Goal: Task Accomplishment & Management: Manage account settings

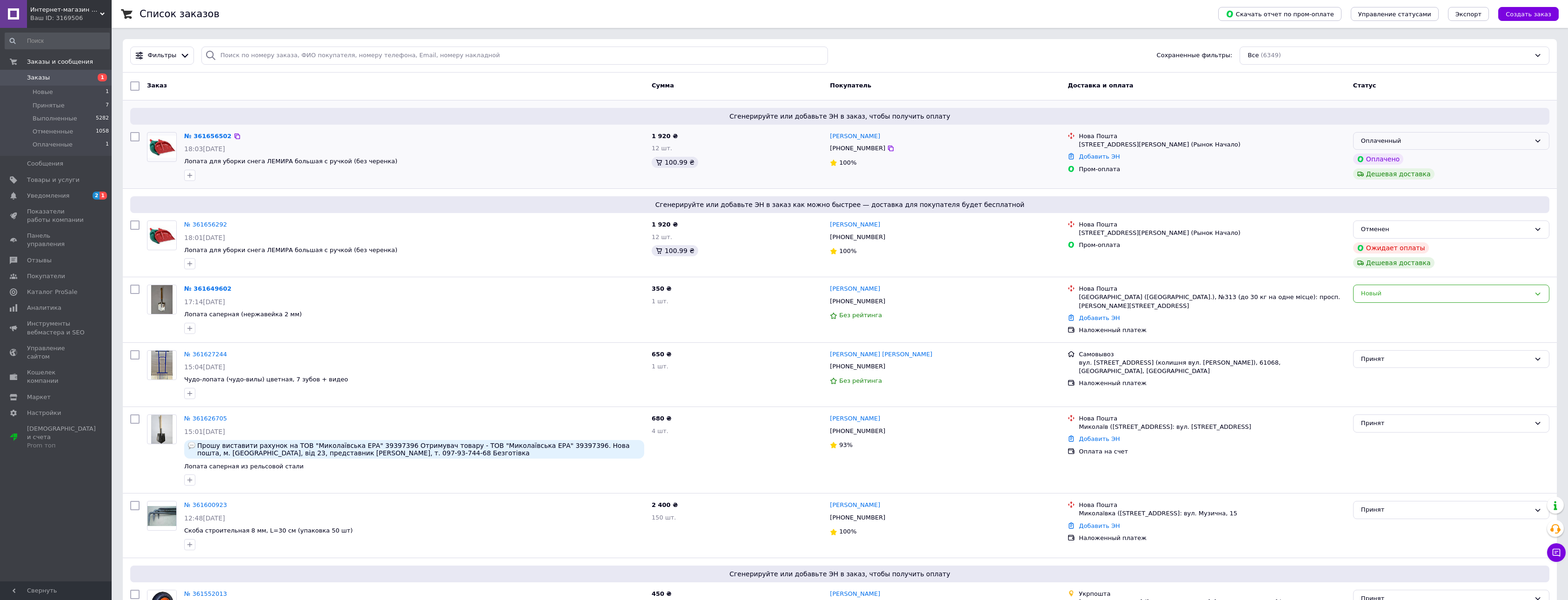
click at [1536, 141] on icon at bounding box center [1537, 141] width 7 height 7
click at [1448, 157] on li "Принят" at bounding box center [1451, 159] width 195 height 17
click at [1527, 14] on span "Создать заказ" at bounding box center [1529, 14] width 46 height 7
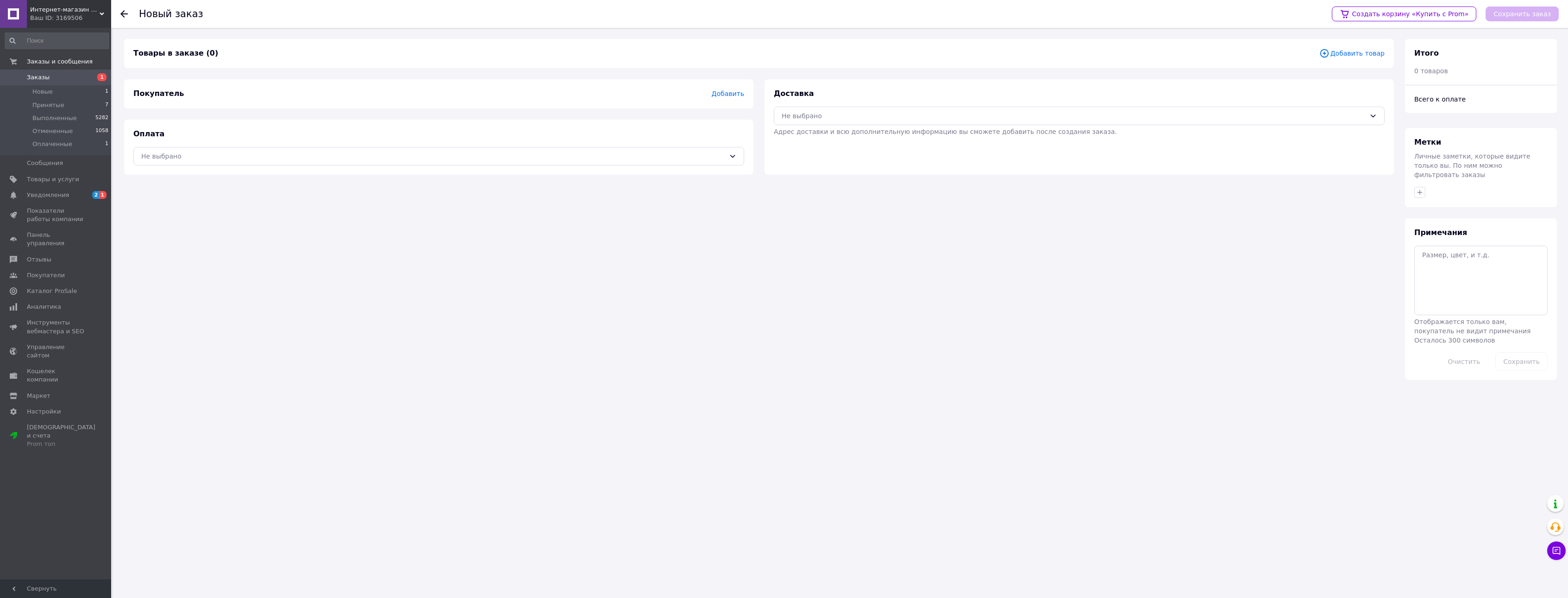
click at [724, 93] on span "Добавить" at bounding box center [728, 93] width 33 height 7
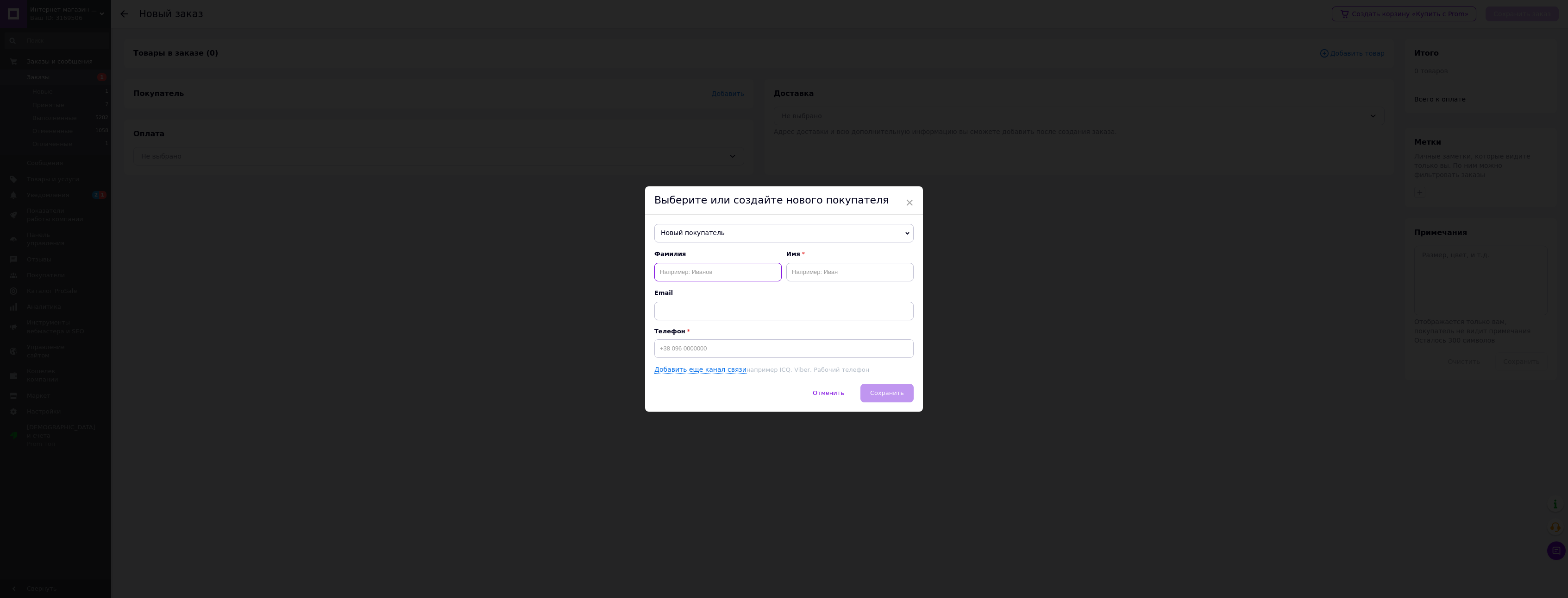
click at [670, 266] on input "text" at bounding box center [718, 271] width 127 height 19
type input "Романец"
click at [815, 271] on input "text" at bounding box center [850, 271] width 127 height 19
type input "Виктор"
click at [711, 347] on input at bounding box center [784, 348] width 259 height 19
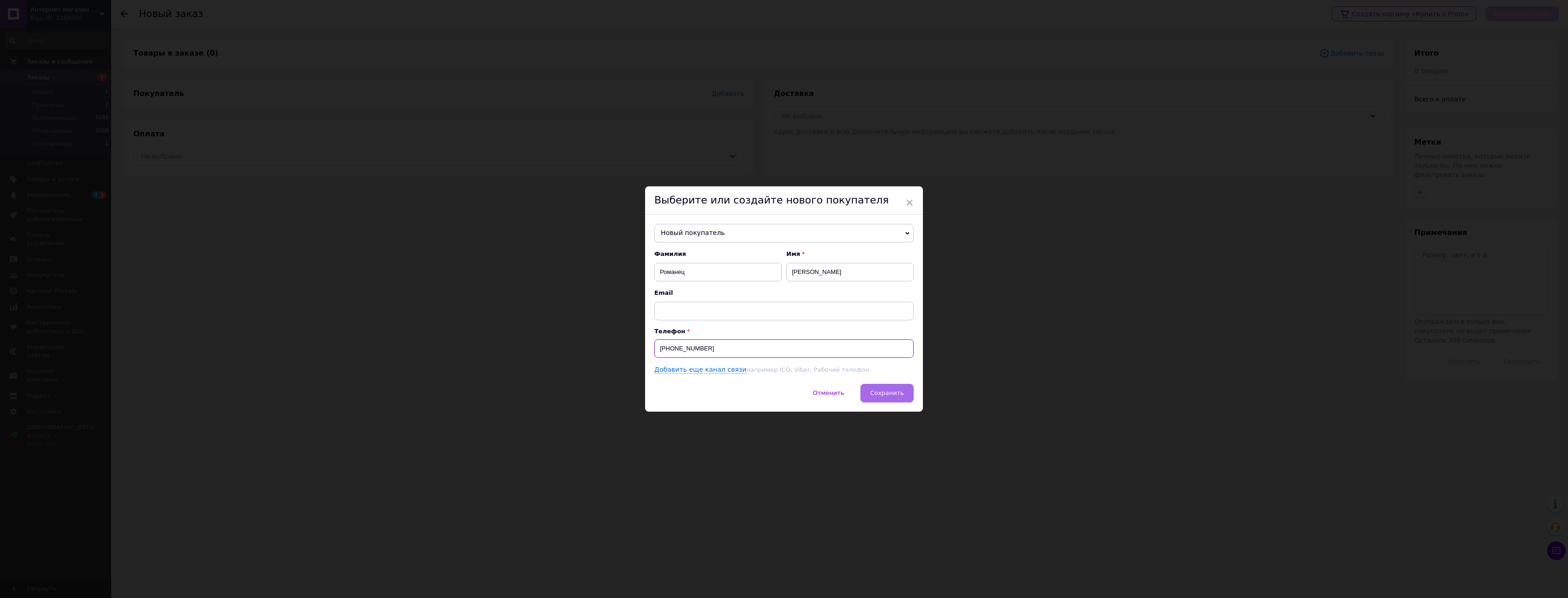
type input "[PHONE_NUMBER]"
click at [889, 392] on span "Сохранить" at bounding box center [887, 393] width 34 height 7
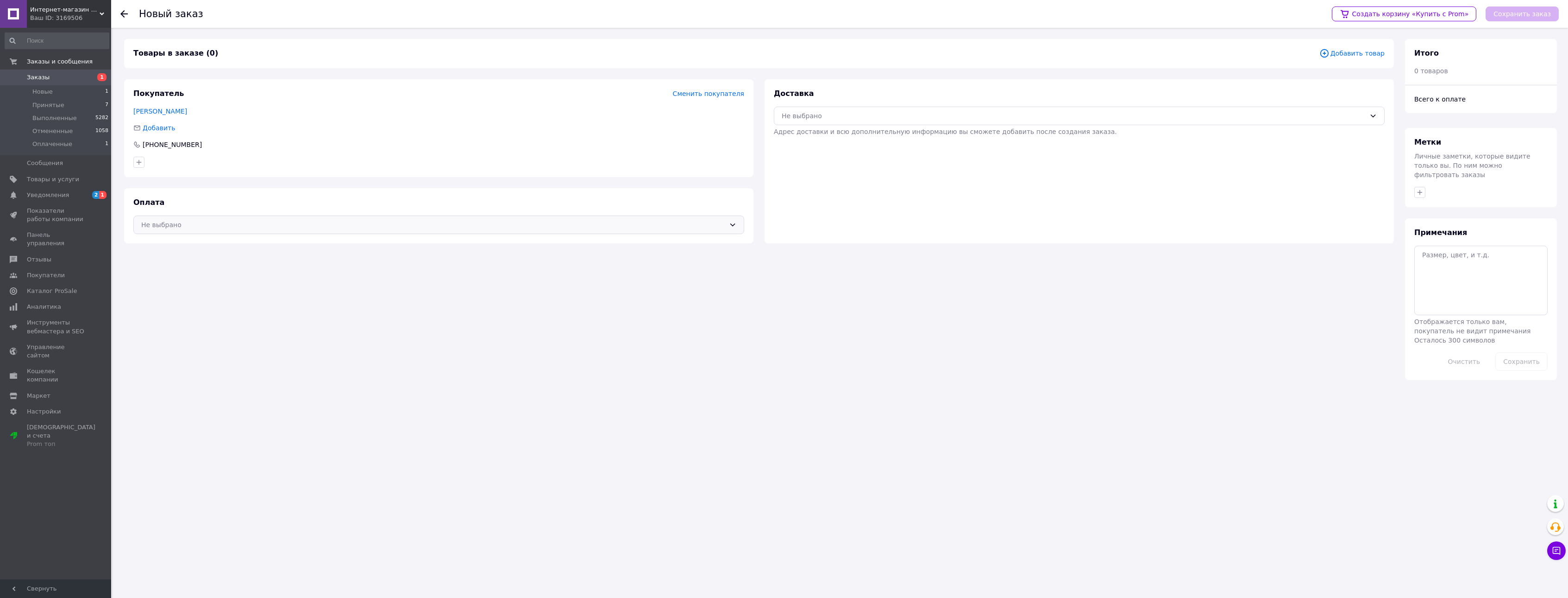
click at [736, 225] on div "Не выбрано" at bounding box center [439, 224] width 611 height 19
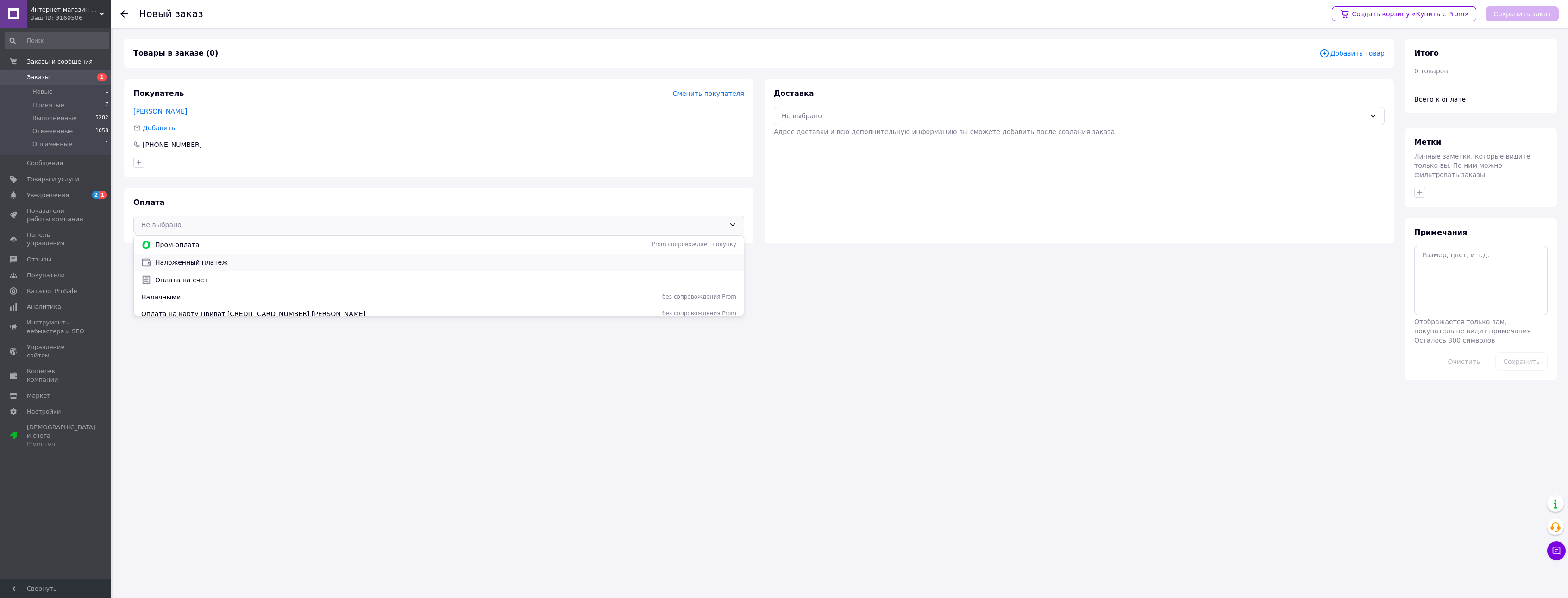
click at [267, 266] on span "Наложенный платеж" at bounding box center [446, 262] width 582 height 9
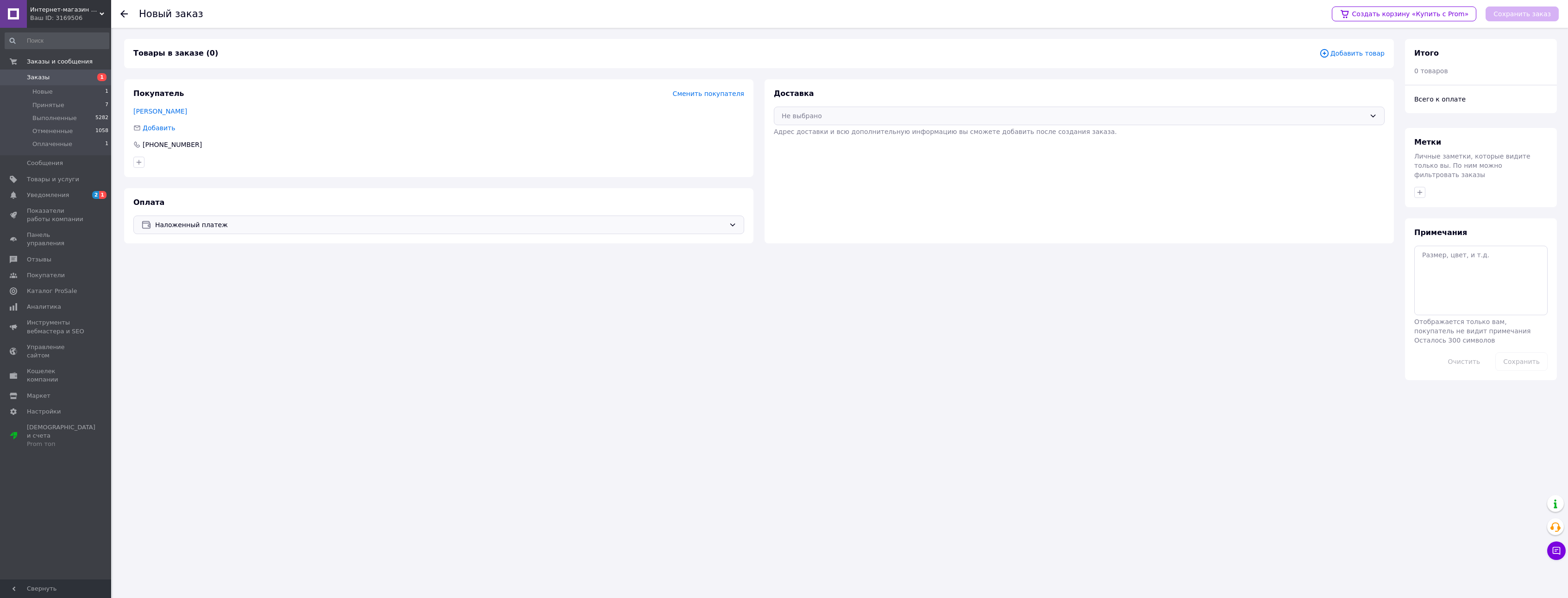
click at [1374, 115] on icon at bounding box center [1373, 116] width 7 height 7
click at [859, 155] on span "Нова Пошта (платная)" at bounding box center [1087, 153] width 582 height 9
click at [1379, 54] on span "Добавить товар" at bounding box center [1352, 53] width 65 height 11
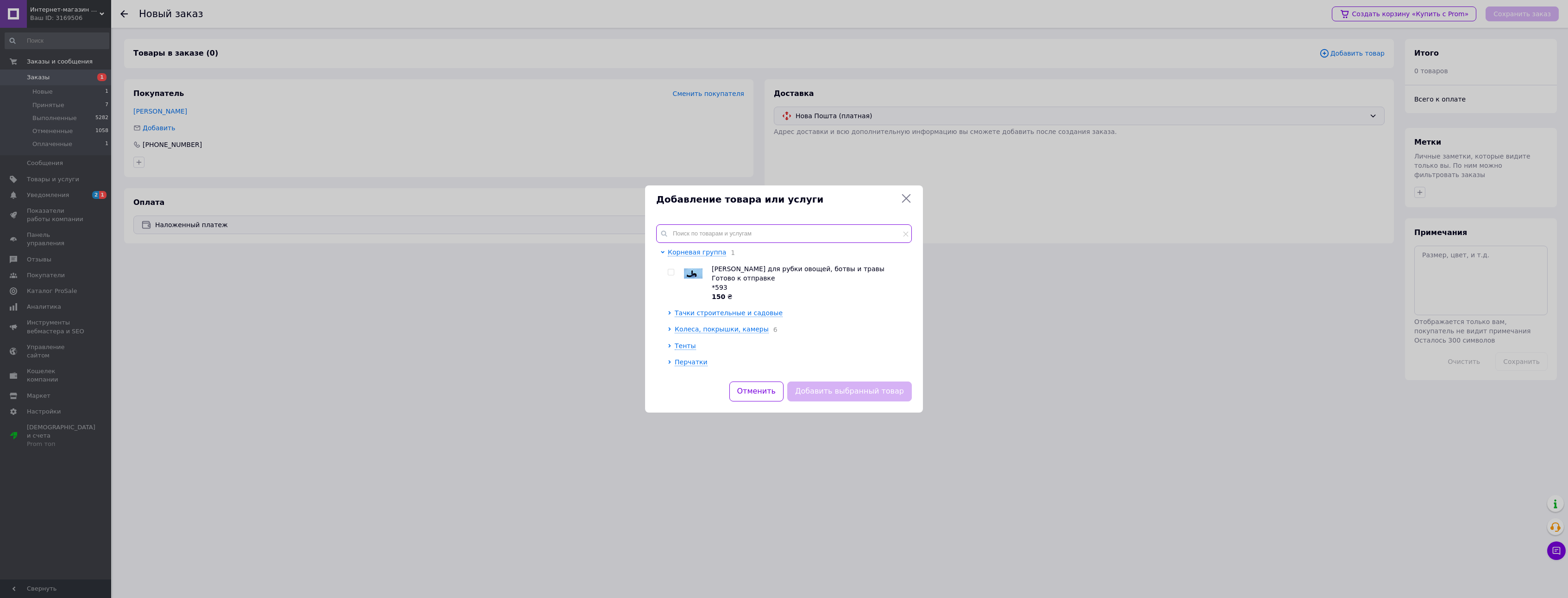
click at [704, 232] on input "text" at bounding box center [784, 233] width 256 height 19
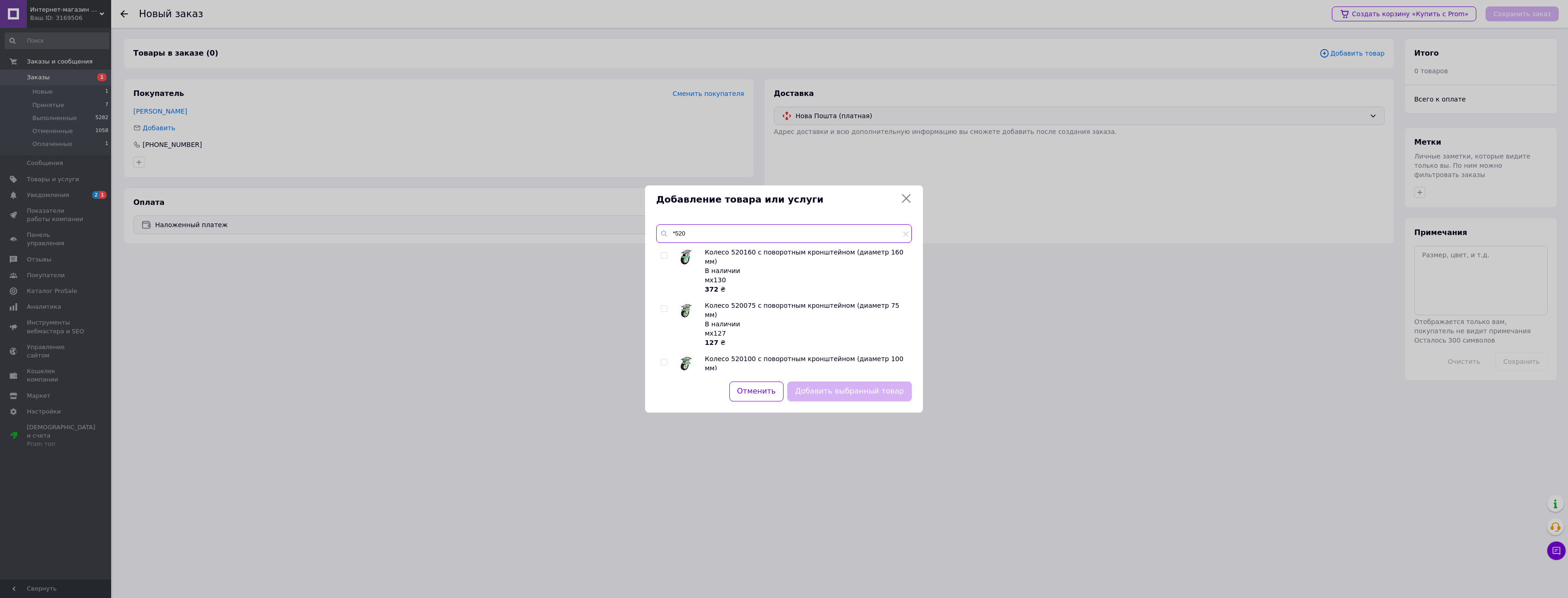
click at [674, 231] on input "*520" at bounding box center [784, 233] width 256 height 19
click at [674, 231] on input "*520" at bounding box center [784, 233] width 256 height 19
click at [773, 235] on input "* 520" at bounding box center [784, 233] width 256 height 19
type input "* 520"
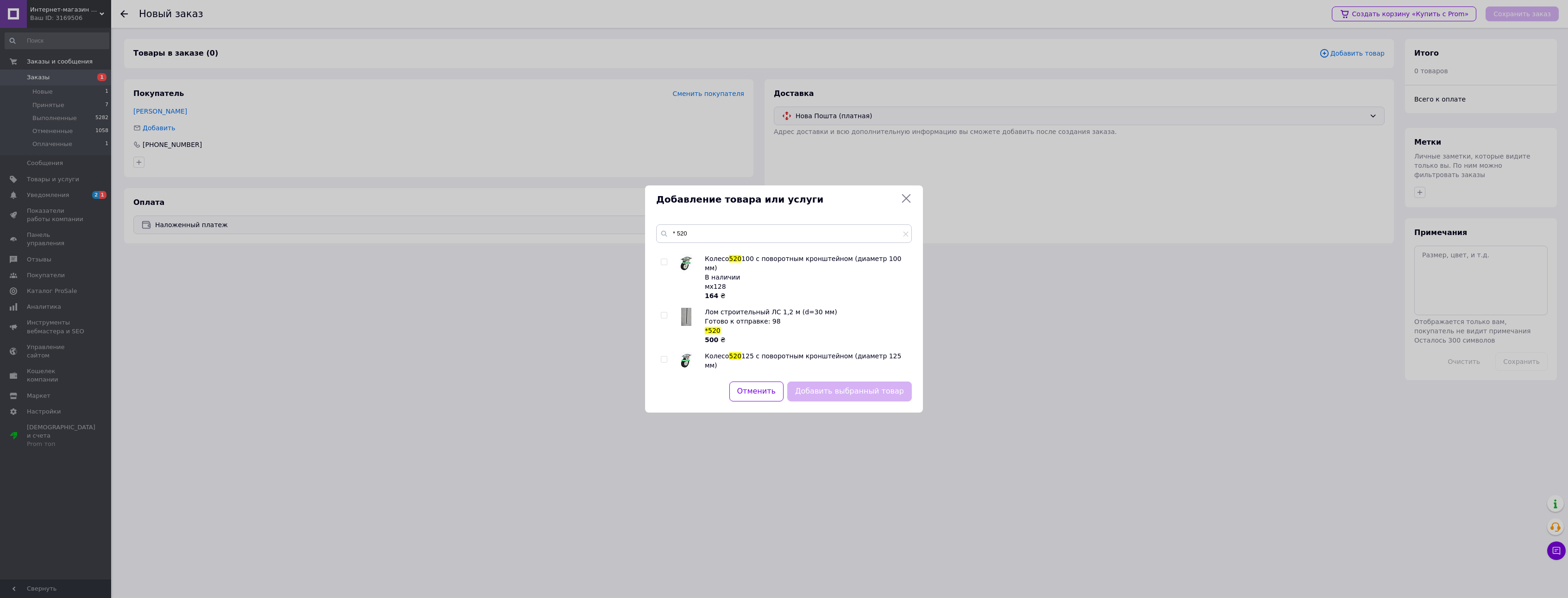
click at [666, 312] on input "checkbox" at bounding box center [663, 314] width 6 height 6
checkbox input "true"
click at [854, 392] on button "Добавить выбранный товар" at bounding box center [850, 391] width 125 height 20
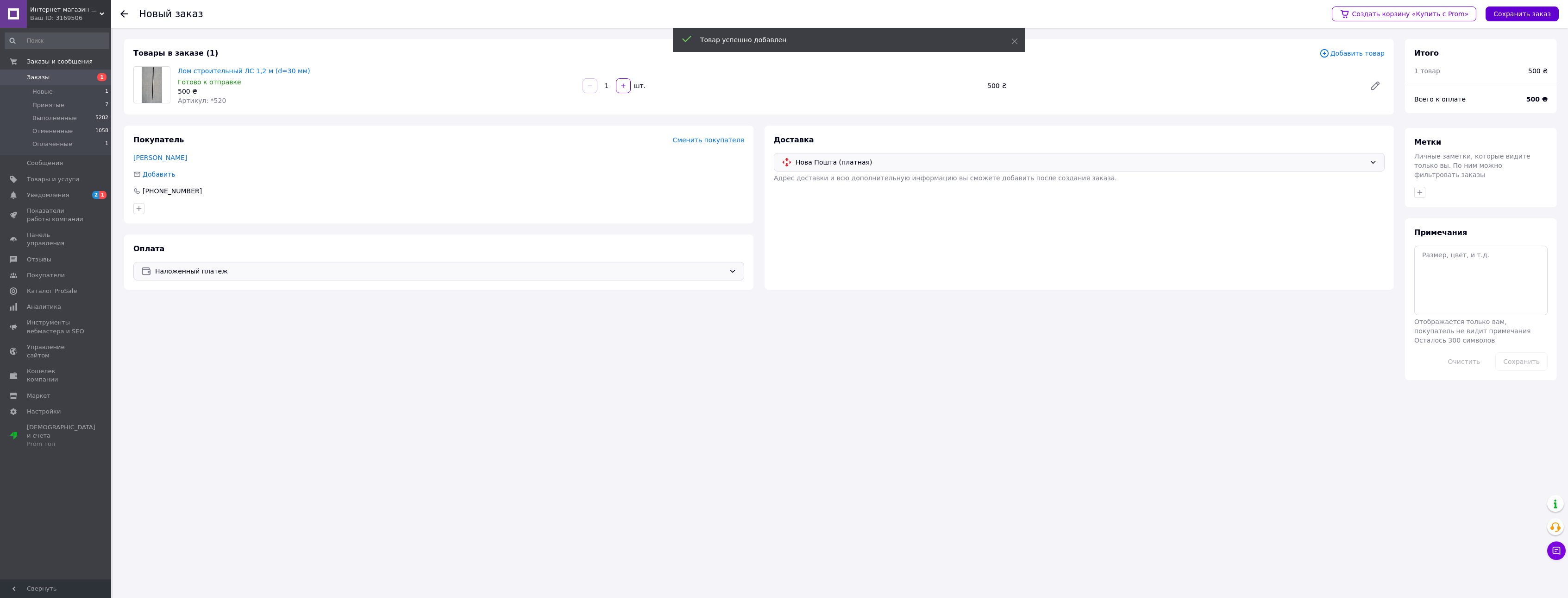
click at [1526, 11] on button "Сохранить заказ" at bounding box center [1522, 14] width 73 height 15
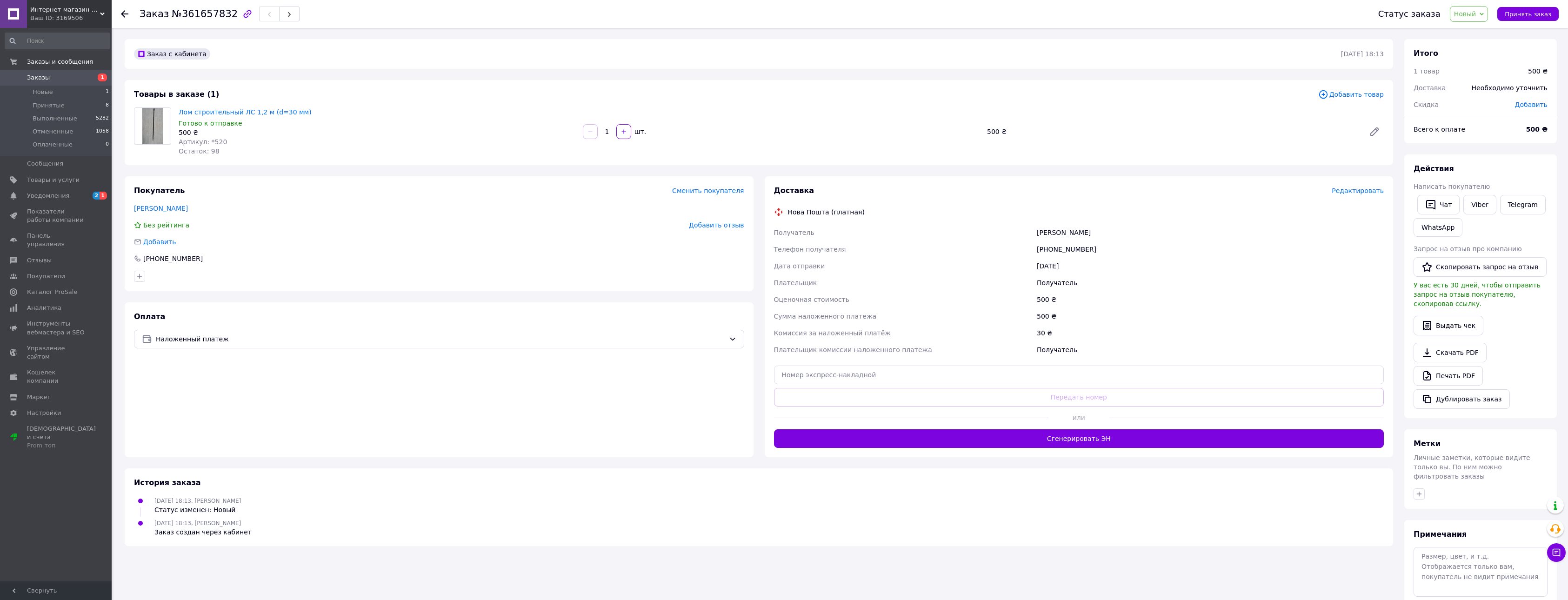
click at [1361, 185] on div "Доставка Редактировать Нова Пошта (платная) Получатель Романец Виктор Телефон п…" at bounding box center [1079, 316] width 629 height 280
click at [1359, 188] on span "Редактировать" at bounding box center [1358, 190] width 52 height 7
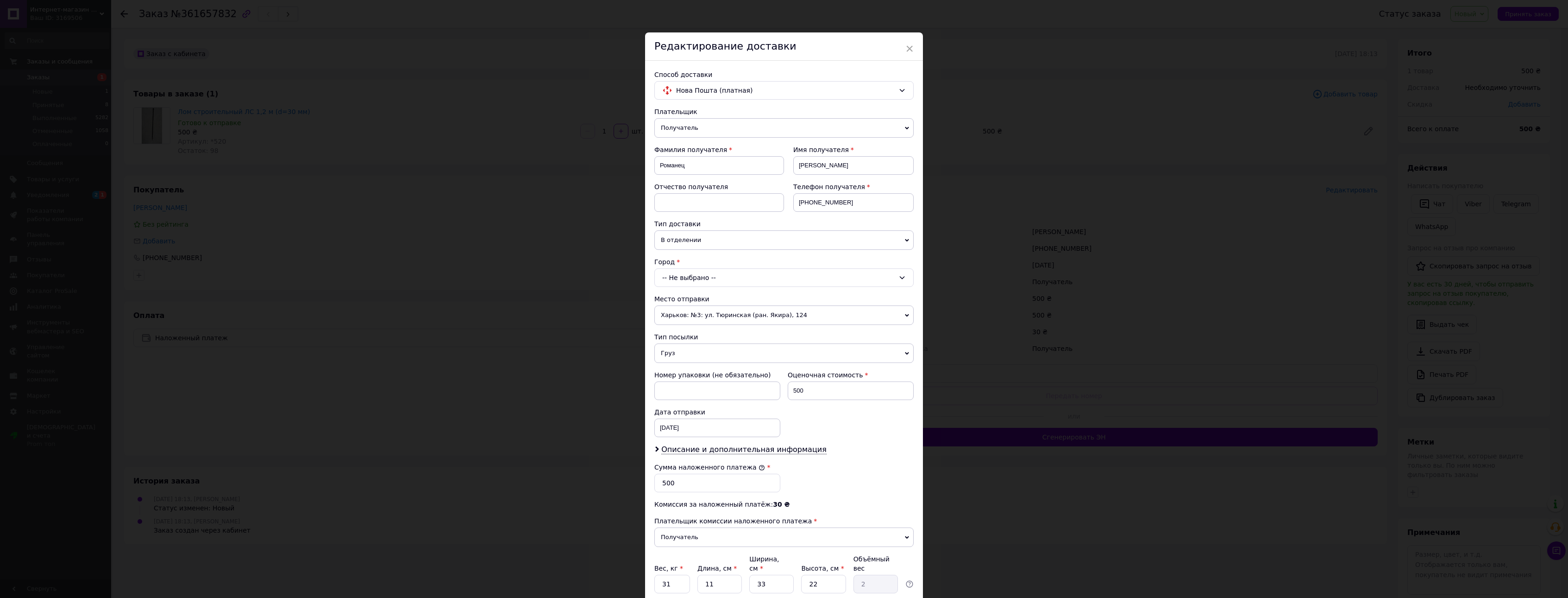
click at [898, 278] on icon at bounding box center [902, 277] width 7 height 7
click at [713, 313] on li "г. Киев (Киевская обл.)" at bounding box center [784, 317] width 258 height 15
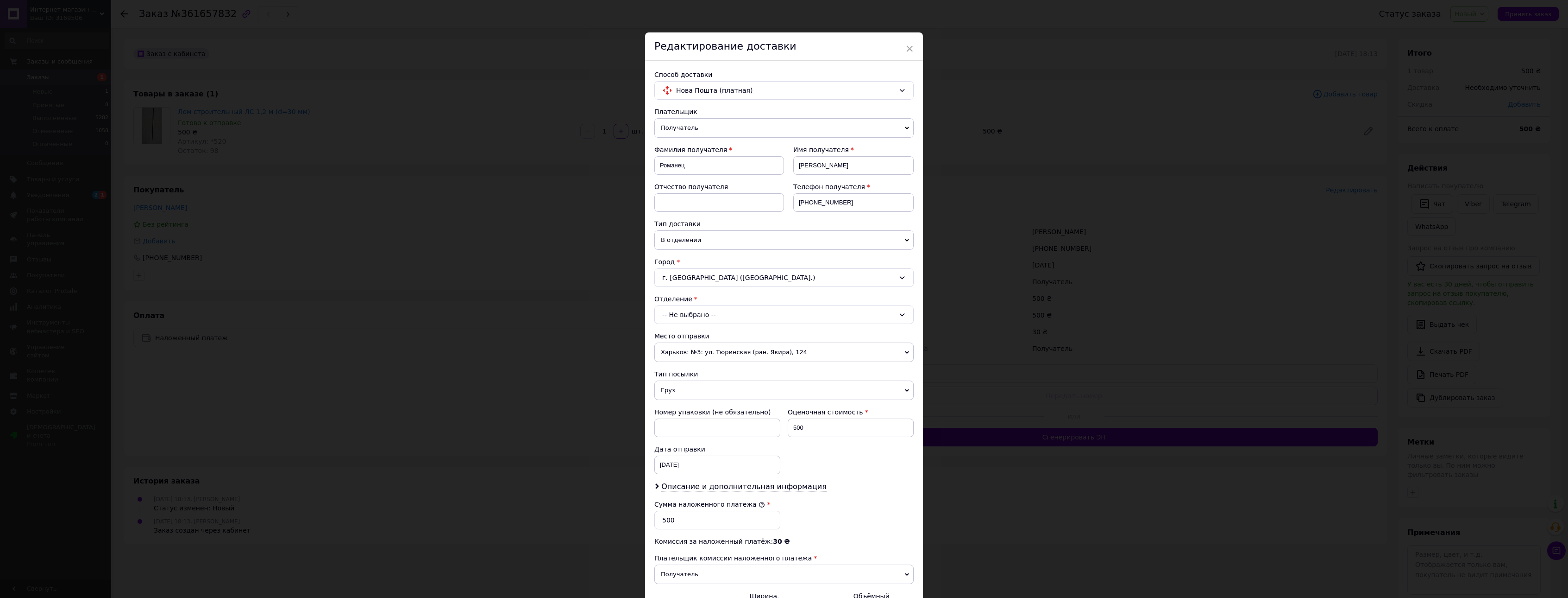
click at [737, 315] on div "-- Не выбрано --" at bounding box center [784, 314] width 259 height 19
type input "323"
click at [718, 354] on li "№ 323 : ул. Киото, 25" at bounding box center [784, 354] width 258 height 15
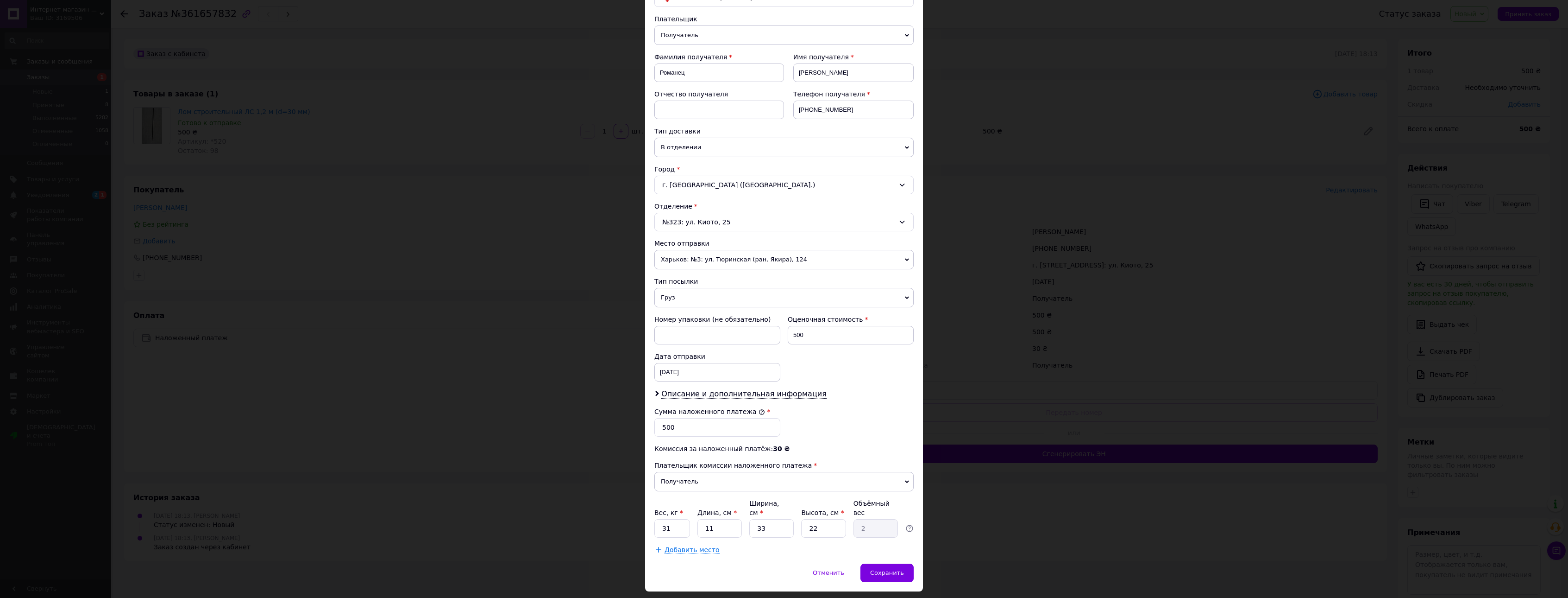
scroll to position [109, 0]
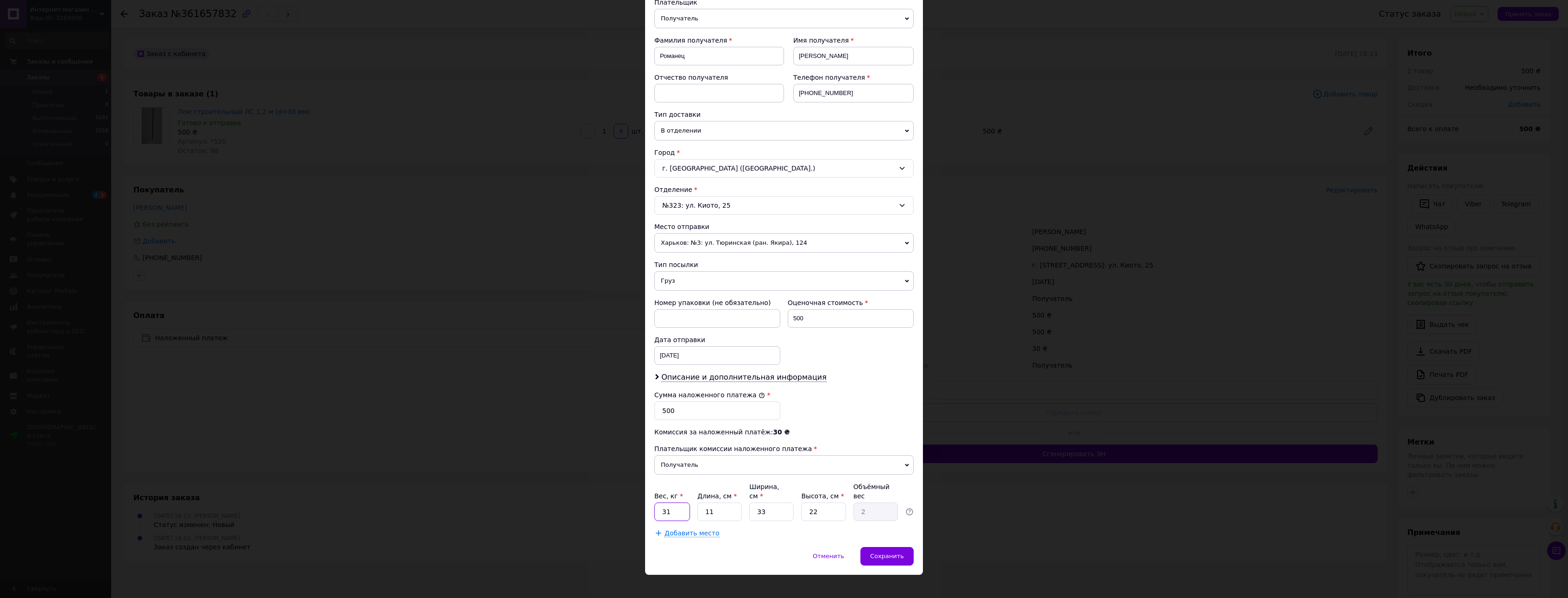
drag, startPoint x: 676, startPoint y: 501, endPoint x: 635, endPoint y: 502, distance: 41.0
click at [635, 502] on div "× Редактирование доставки Способ доставки Нова Пошта (платная) Плательщик Получ…" at bounding box center [784, 299] width 1568 height 598
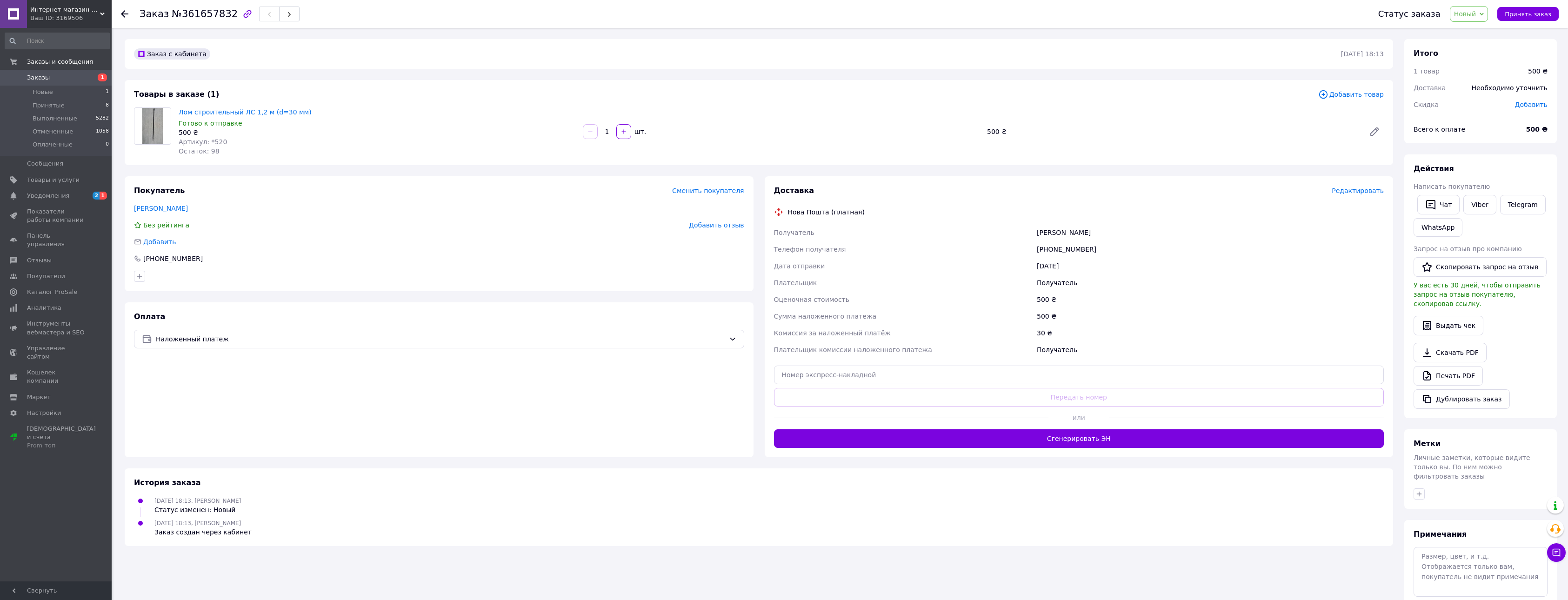
click at [1363, 187] on span "Редактировать" at bounding box center [1358, 190] width 52 height 7
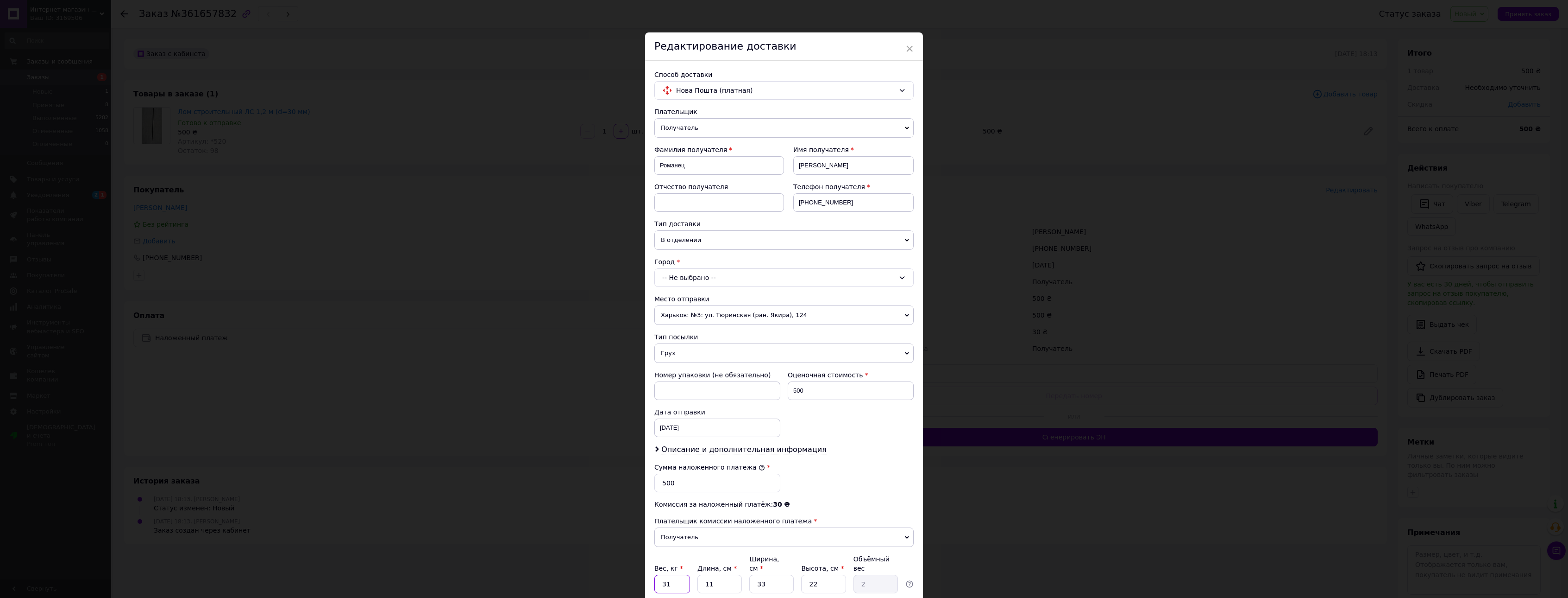
drag, startPoint x: 681, startPoint y: 574, endPoint x: 648, endPoint y: 574, distance: 33.0
click at [648, 574] on div "Способ доставки Нова Пошта (платная) Плательщик Получатель Отправитель Фамилия …" at bounding box center [784, 339] width 278 height 558
type input "5"
drag, startPoint x: 724, startPoint y: 576, endPoint x: 703, endPoint y: 575, distance: 21.0
click at [703, 575] on input "11" at bounding box center [719, 583] width 45 height 19
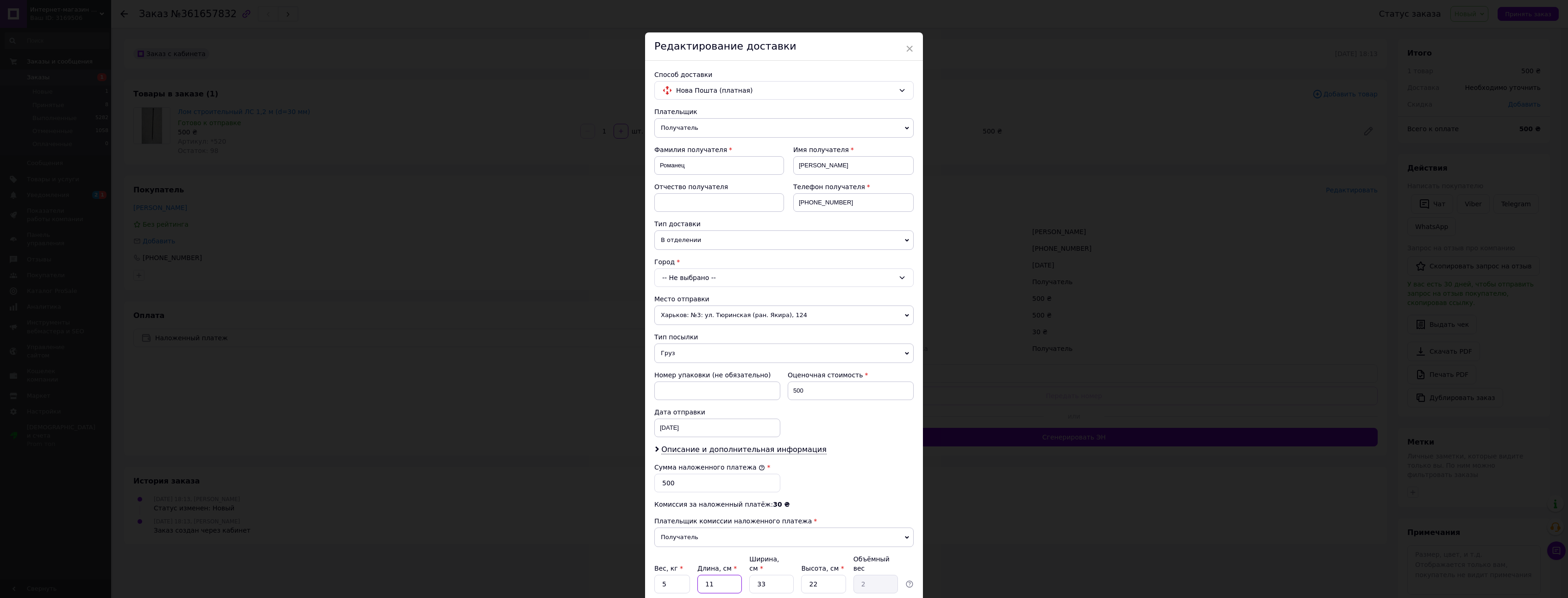
type input "1"
type input "0.18"
type input "12"
type input "2.18"
type input "121"
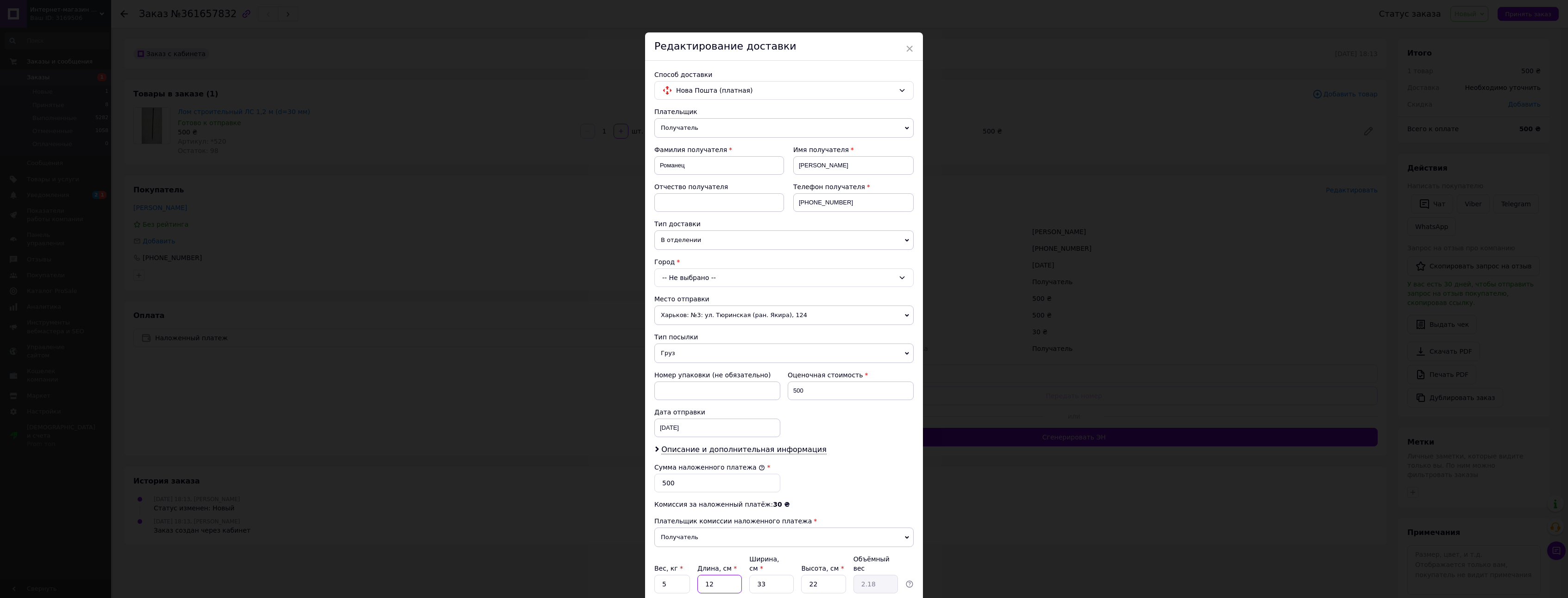
type input "21.96"
type input "121"
drag, startPoint x: 773, startPoint y: 573, endPoint x: 744, endPoint y: 576, distance: 29.2
click at [744, 576] on div "Вес, кг * 5 Длина, см * 121 Ширина, см * 33 Высота, см * 22 Объёмный вес 21.96" at bounding box center [784, 574] width 259 height 39
type input "5"
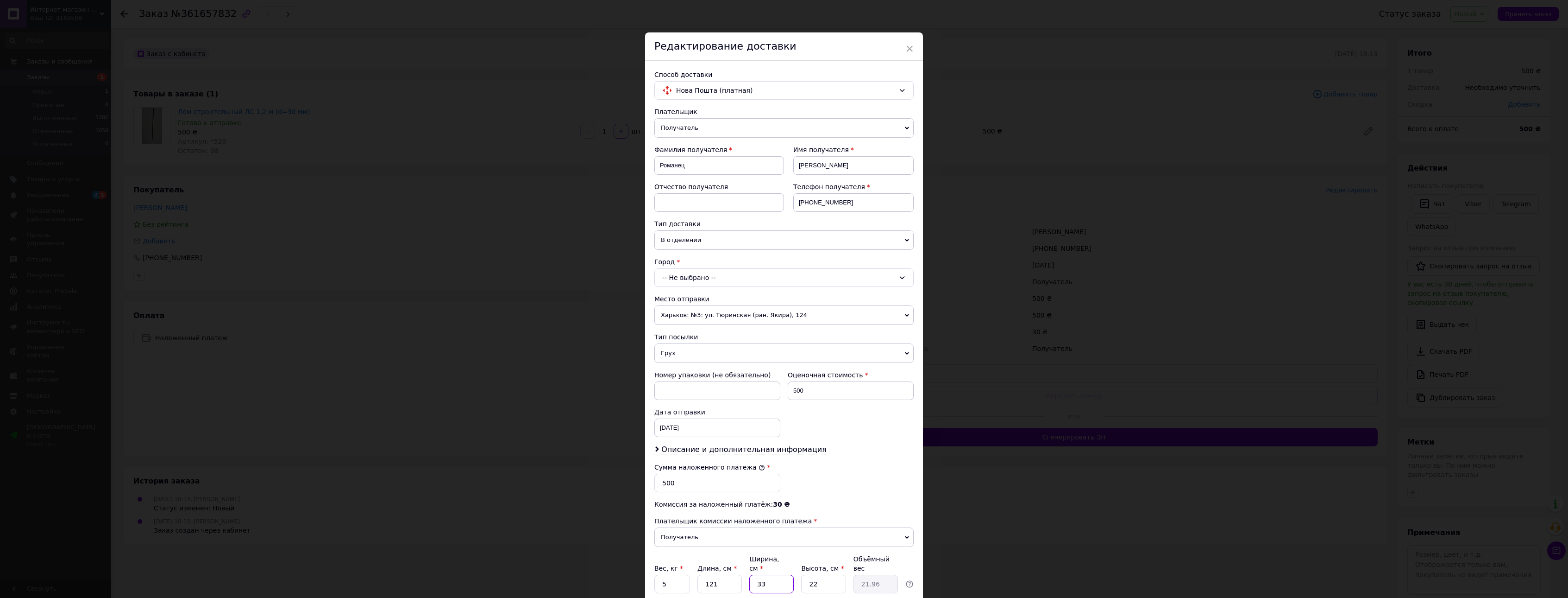
type input "3.33"
type input "5"
drag, startPoint x: 831, startPoint y: 575, endPoint x: 805, endPoint y: 575, distance: 26.0
click at [805, 575] on input "22" at bounding box center [824, 583] width 45 height 19
type input "5"
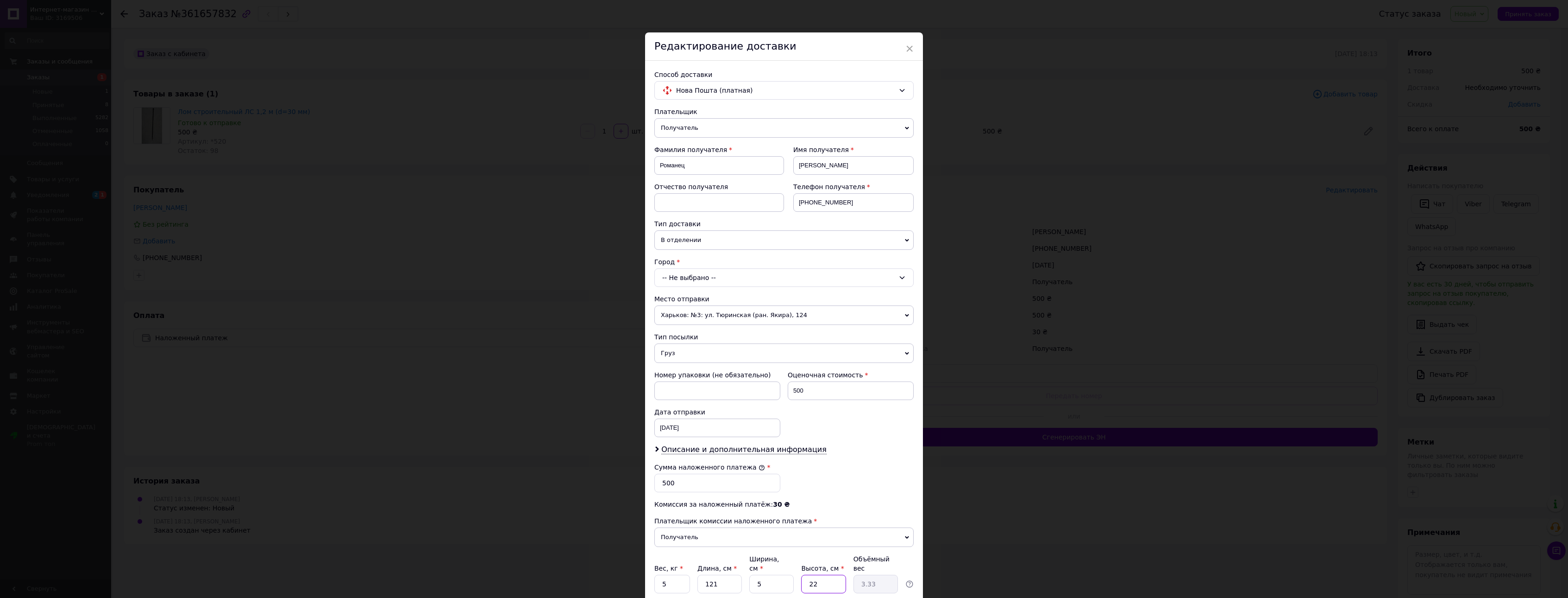
type input "0.76"
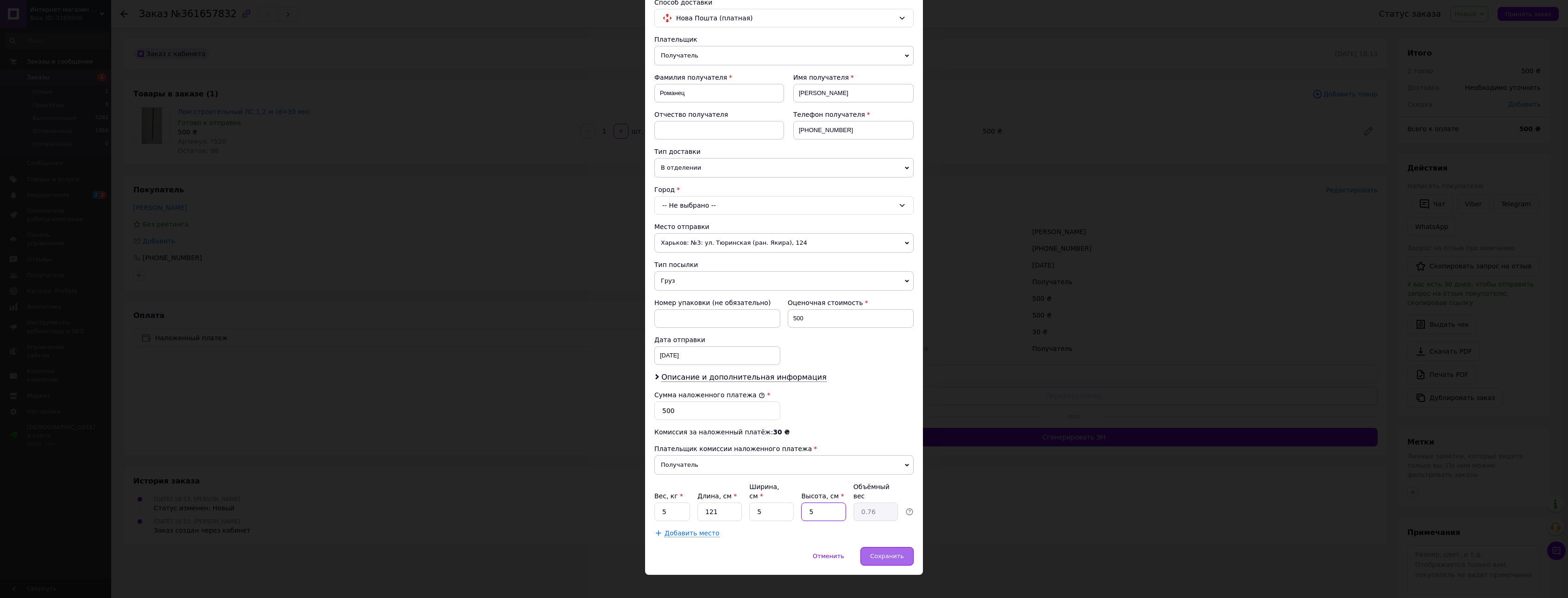
type input "5"
click at [886, 552] on span "Сохранить" at bounding box center [887, 556] width 34 height 7
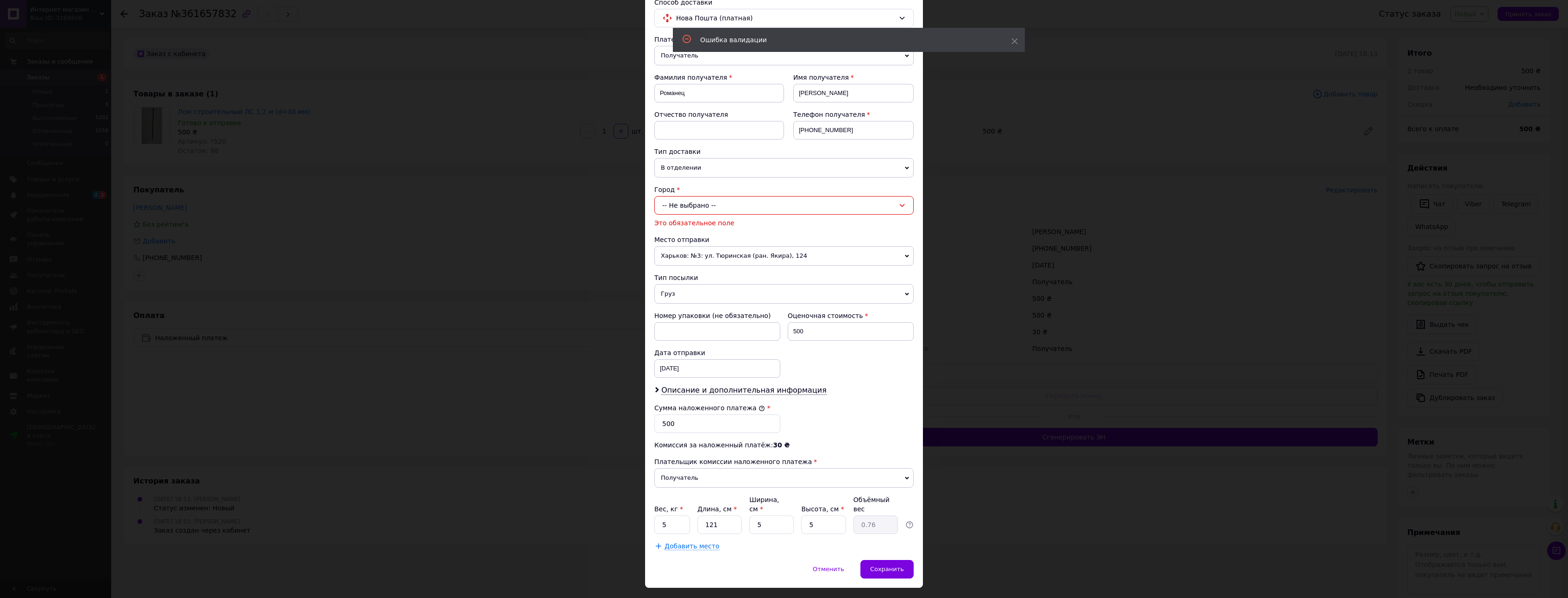
click at [898, 201] on icon at bounding box center [902, 204] width 7 height 7
click at [690, 244] on li "г. Киев (Киевская обл.)" at bounding box center [784, 244] width 258 height 15
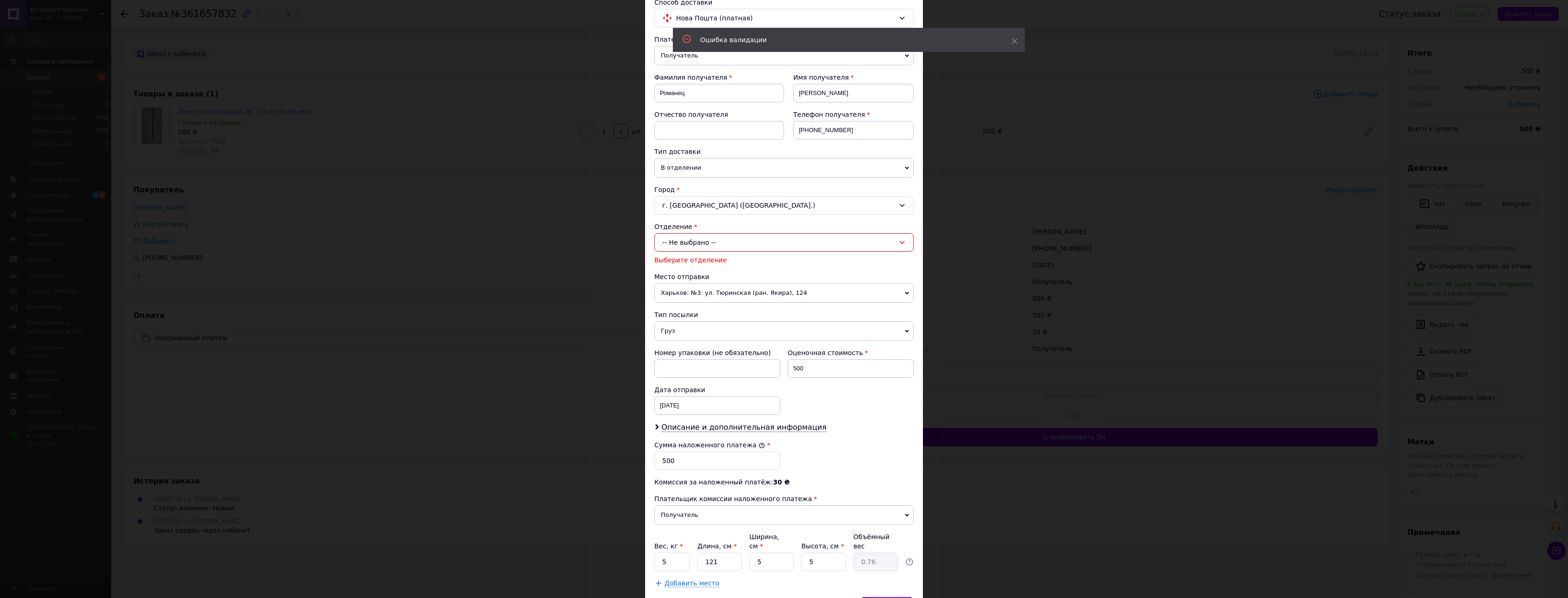
click at [903, 242] on icon at bounding box center [902, 242] width 7 height 7
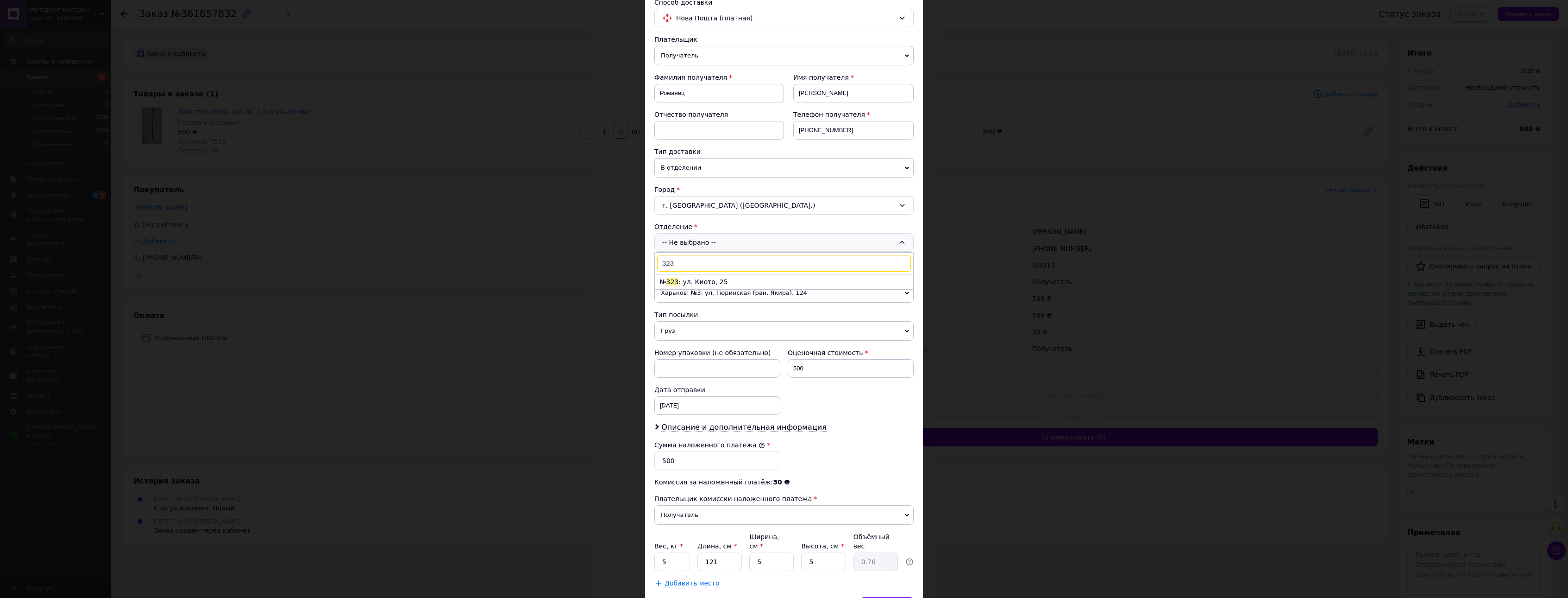
type input "323"
click at [885, 597] on span "Сохранить" at bounding box center [887, 605] width 34 height 7
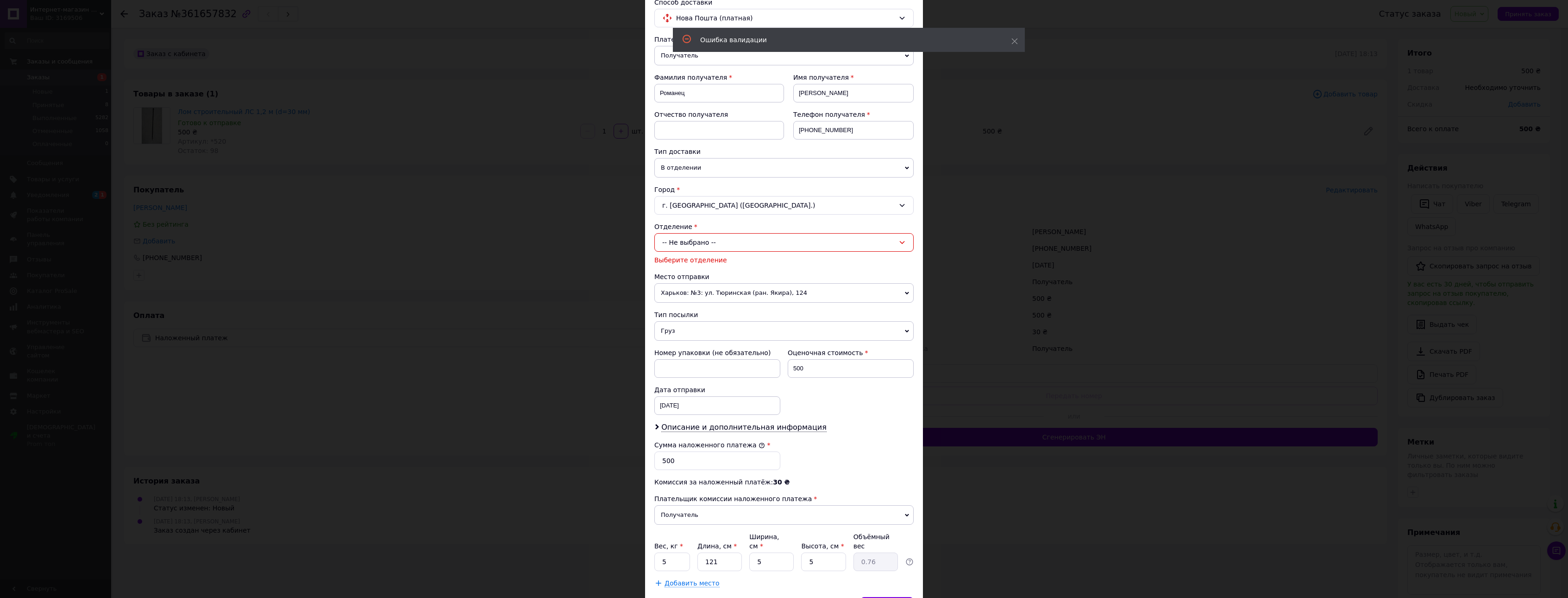
click at [900, 242] on icon at bounding box center [903, 242] width 5 height 2
type input "323"
click at [701, 281] on li "№ 323 : ул. Киото, 25" at bounding box center [784, 282] width 258 height 15
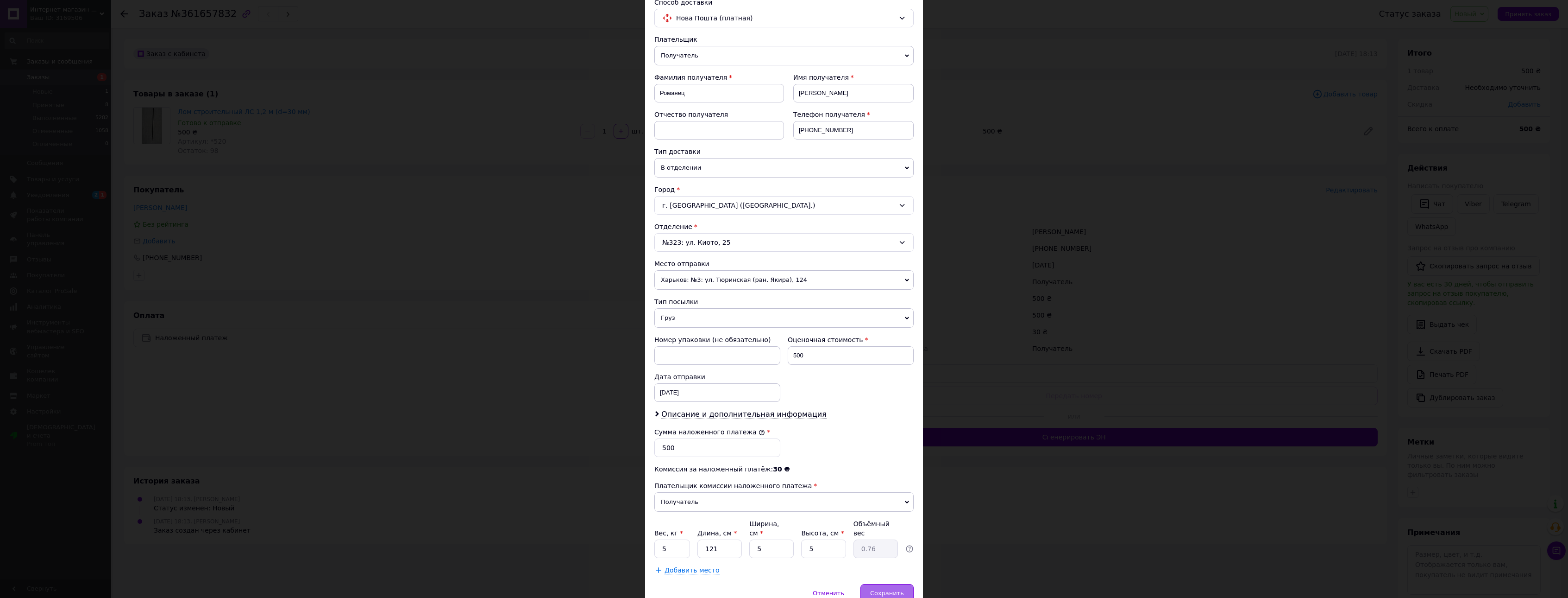
click at [894, 589] on span "Сохранить" at bounding box center [887, 592] width 34 height 7
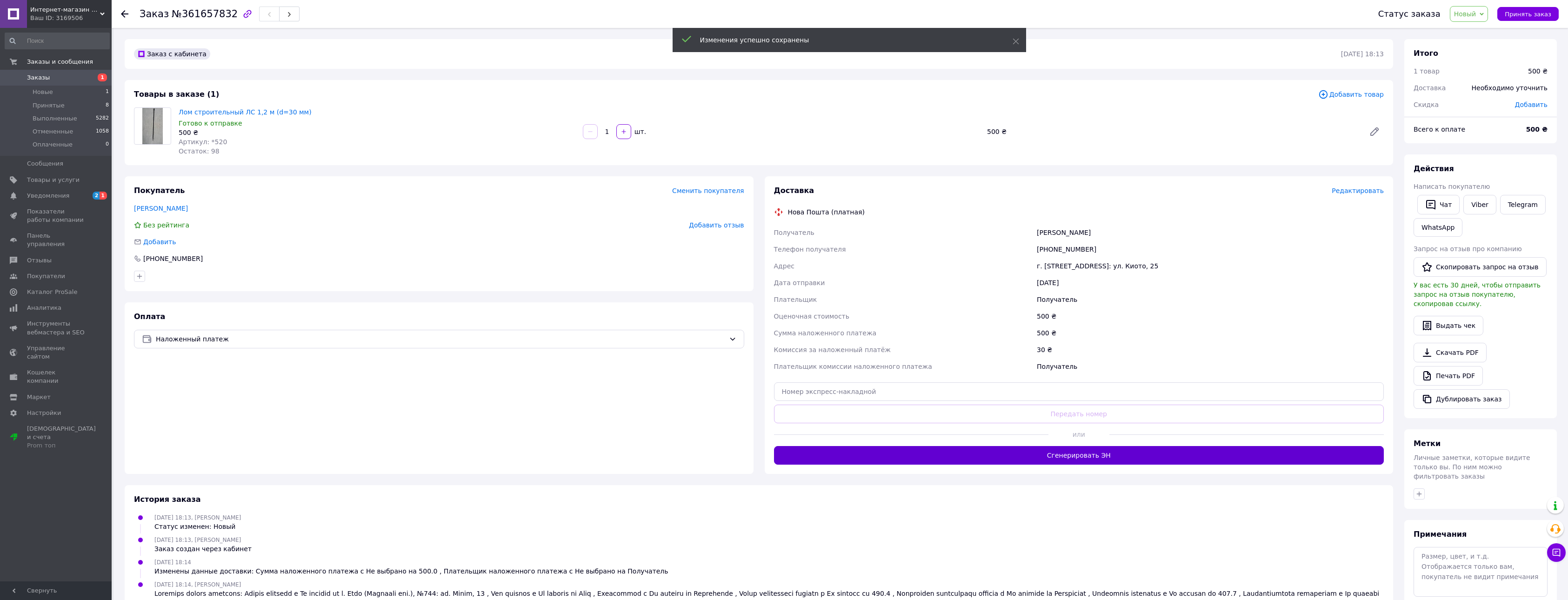
click at [1096, 456] on button "Сгенерировать ЭН" at bounding box center [1079, 454] width 610 height 19
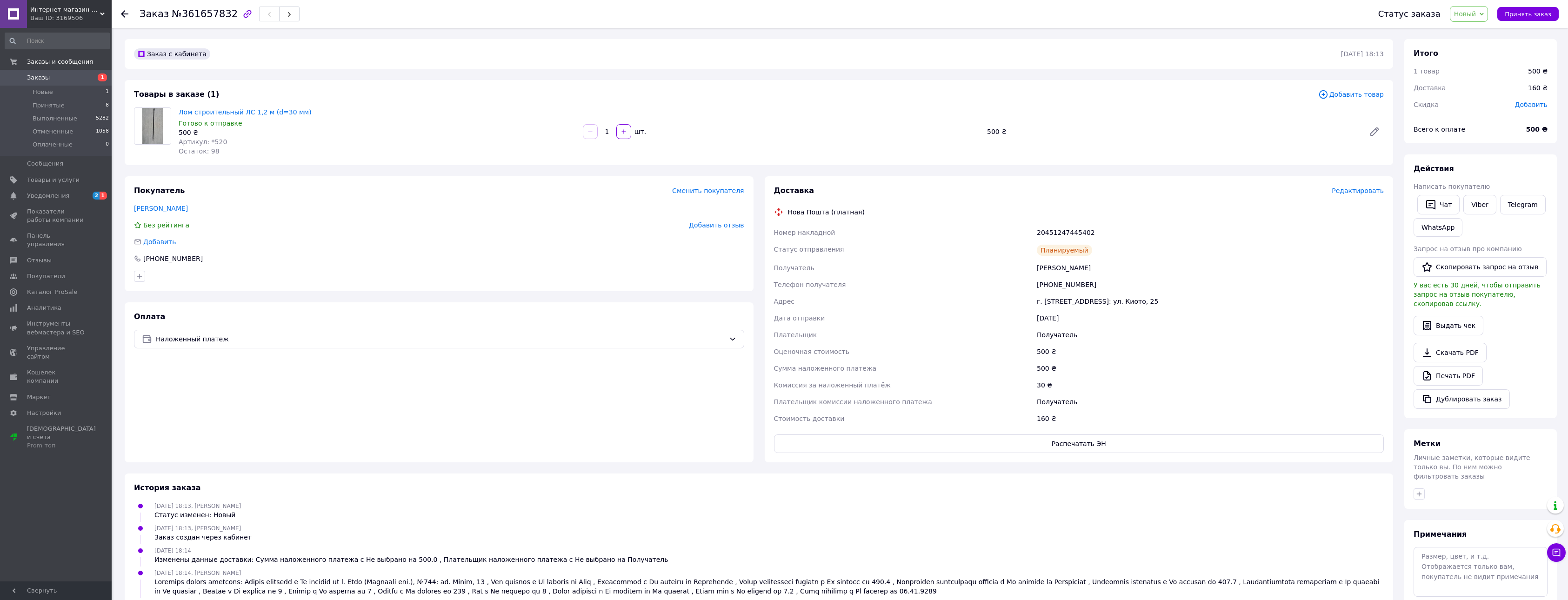
click at [1484, 12] on icon at bounding box center [1481, 14] width 4 height 4
click at [1480, 35] on li "Принят" at bounding box center [1475, 32] width 49 height 14
click at [61, 75] on span "Заказы" at bounding box center [56, 78] width 59 height 8
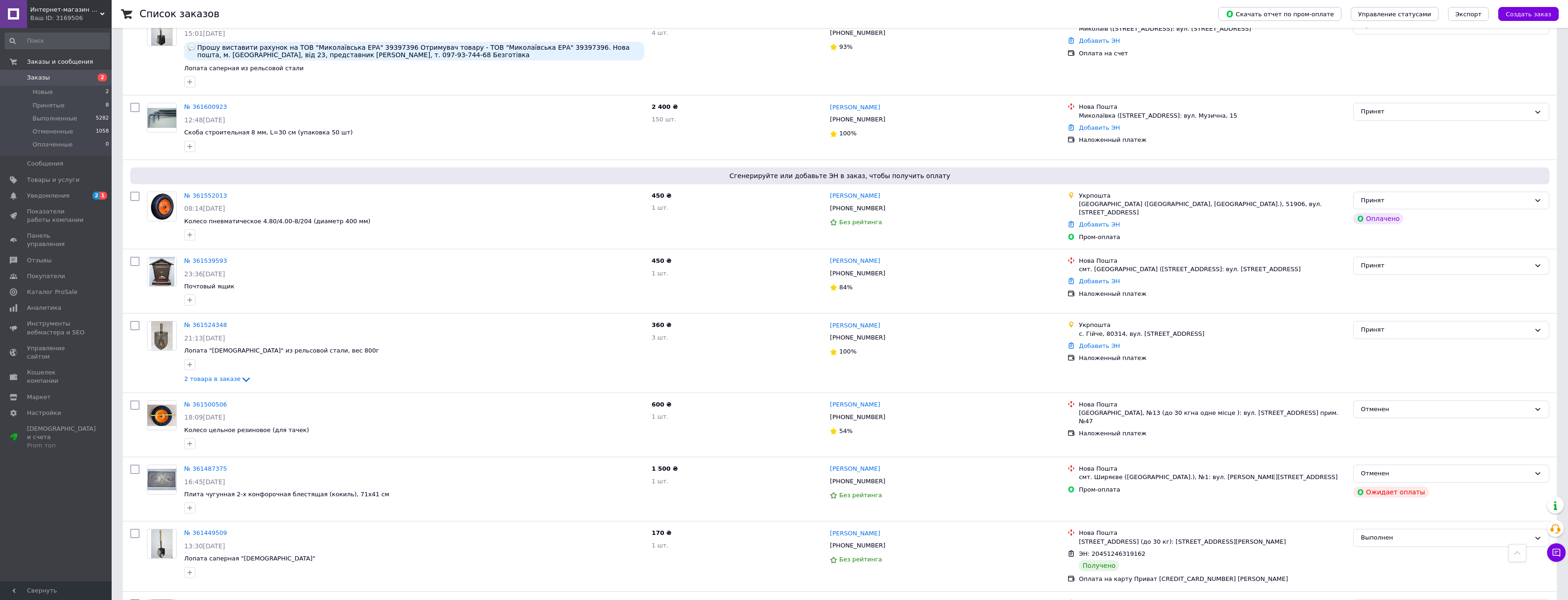
scroll to position [470, 0]
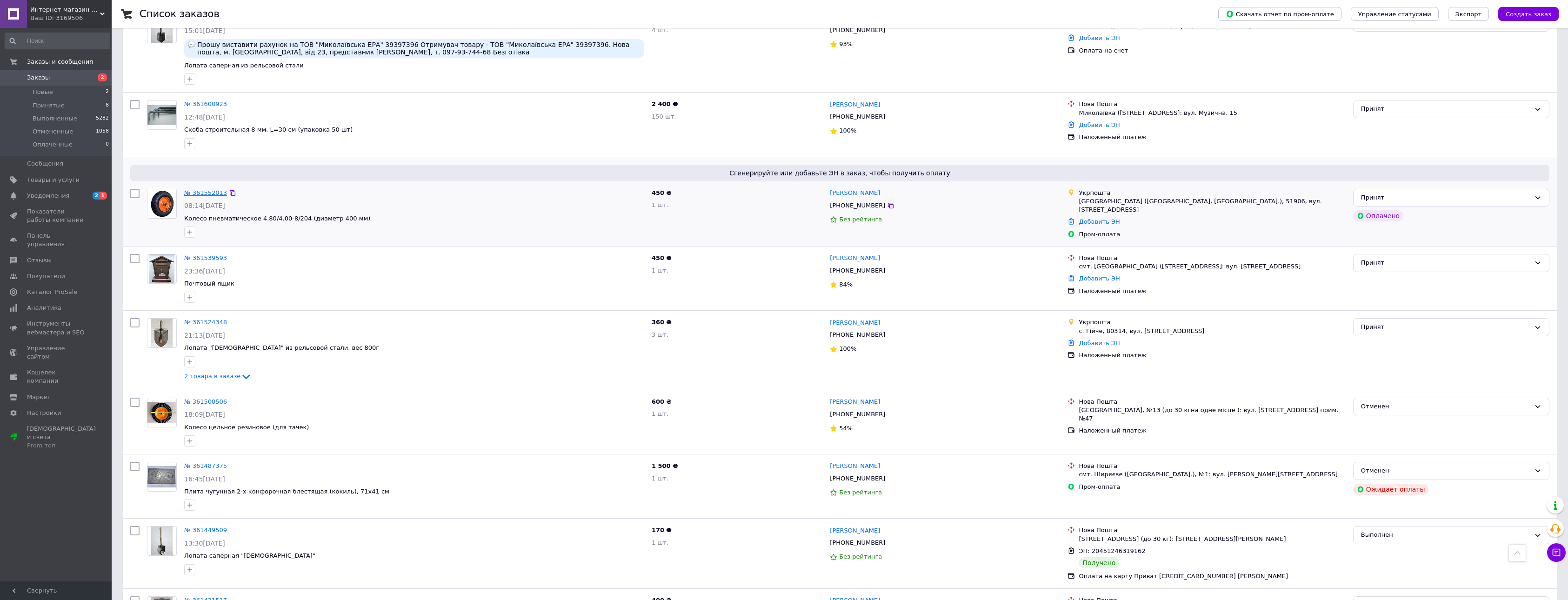
click at [198, 190] on link "№ 361552013" at bounding box center [205, 192] width 43 height 7
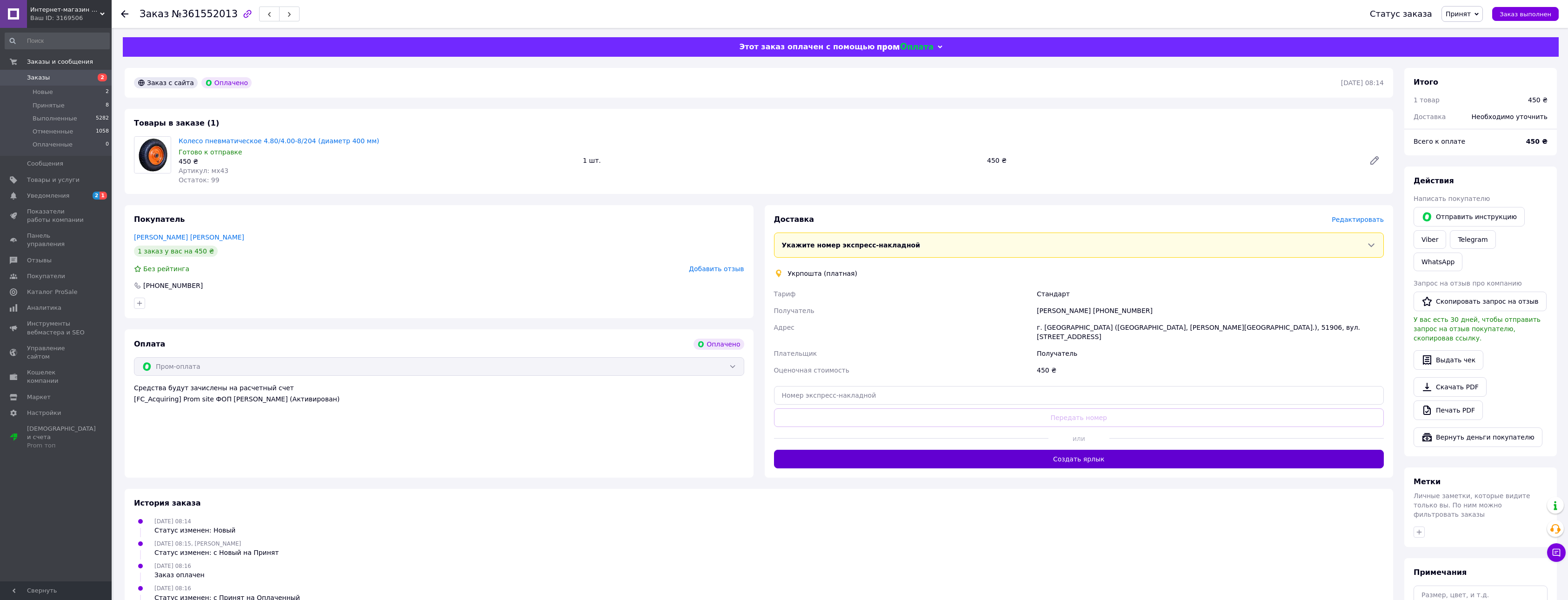
click at [1087, 451] on button "Создать ярлык" at bounding box center [1079, 459] width 610 height 19
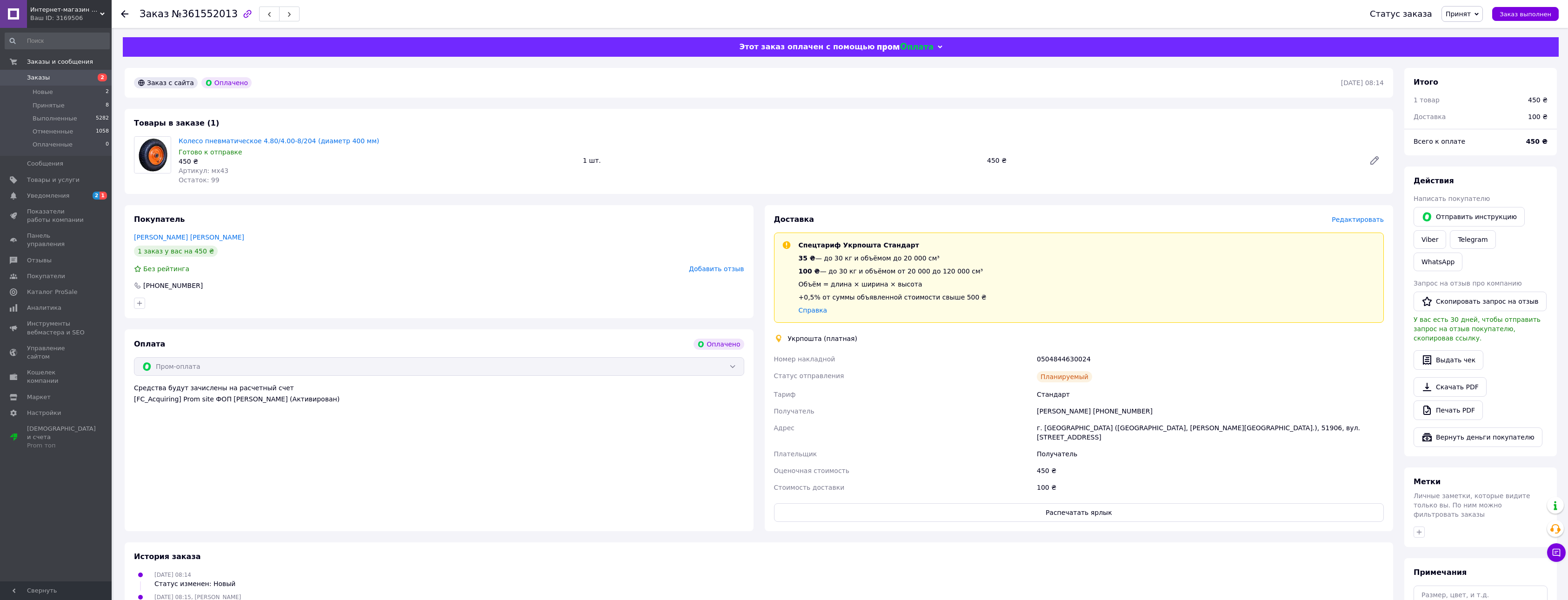
click at [123, 13] on use at bounding box center [124, 14] width 7 height 7
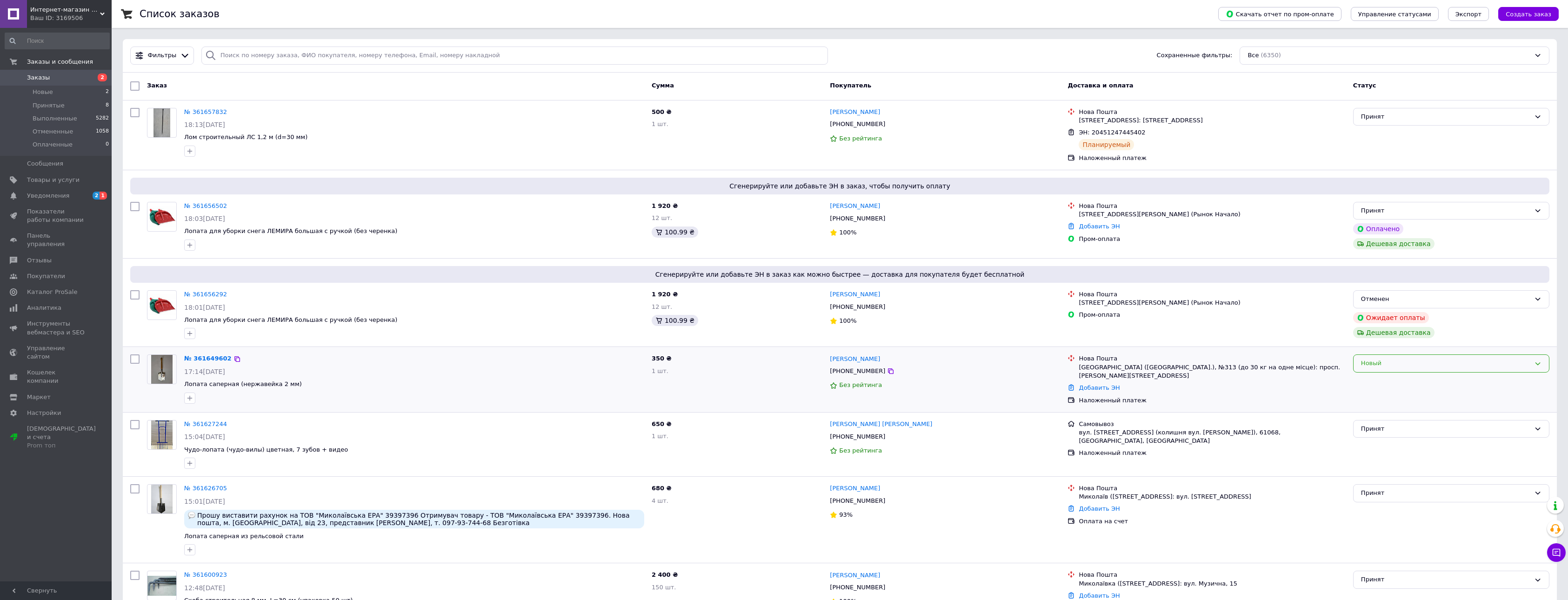
click at [1540, 363] on icon at bounding box center [1538, 363] width 5 height 2
click at [1458, 379] on li "Принят" at bounding box center [1451, 383] width 195 height 17
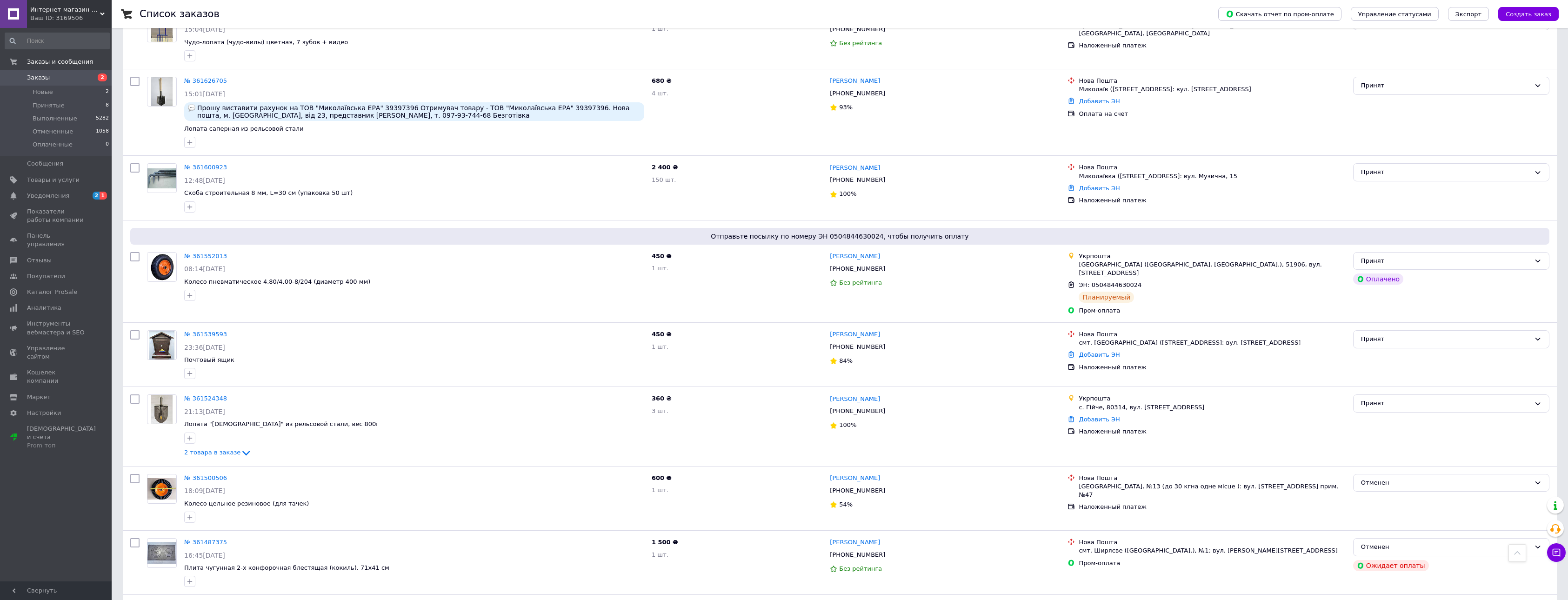
scroll to position [409, 0]
click at [196, 393] on link "№ 361524348" at bounding box center [205, 396] width 43 height 7
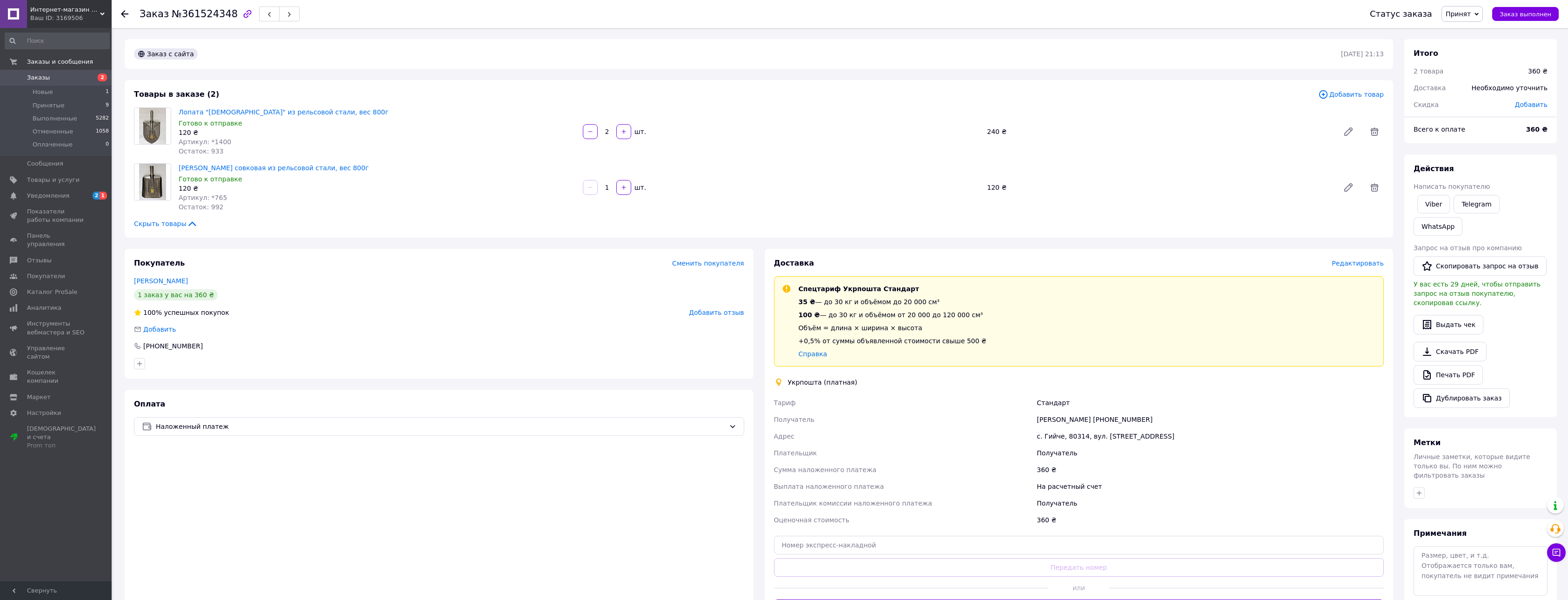
scroll to position [47, 0]
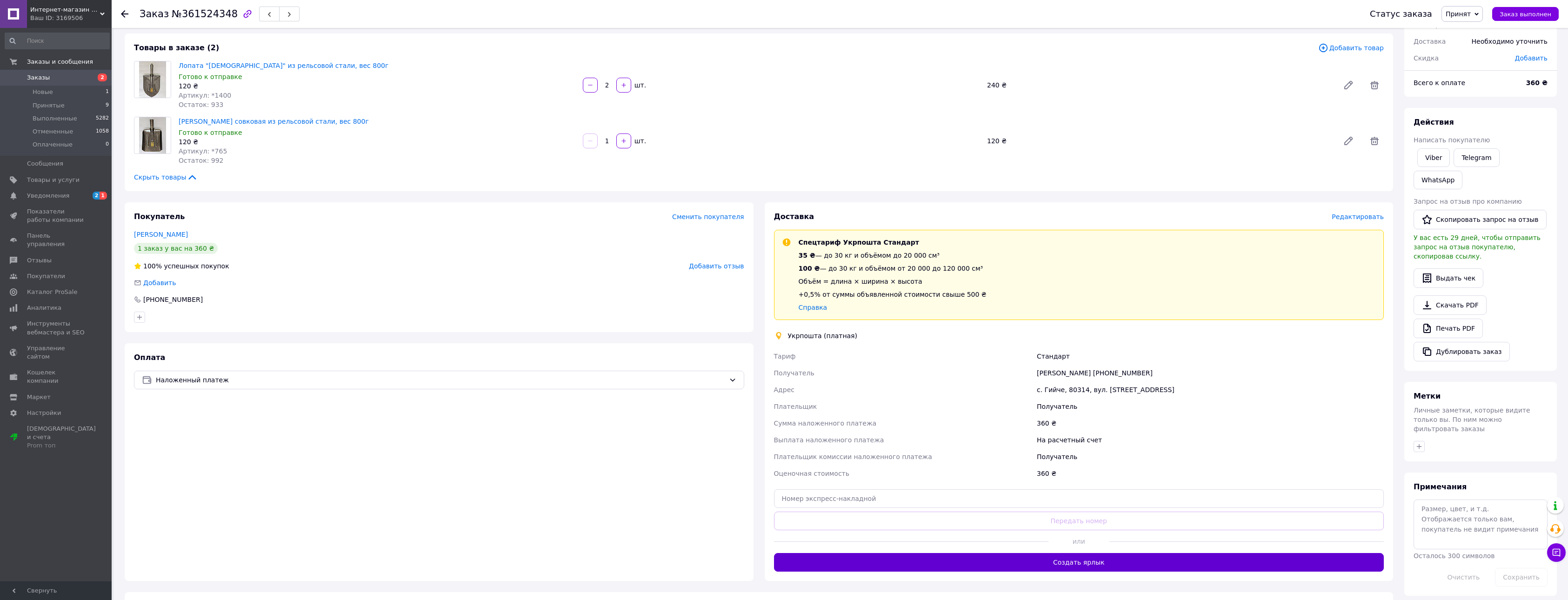
click at [1134, 561] on button "Создать ярлык" at bounding box center [1079, 562] width 610 height 19
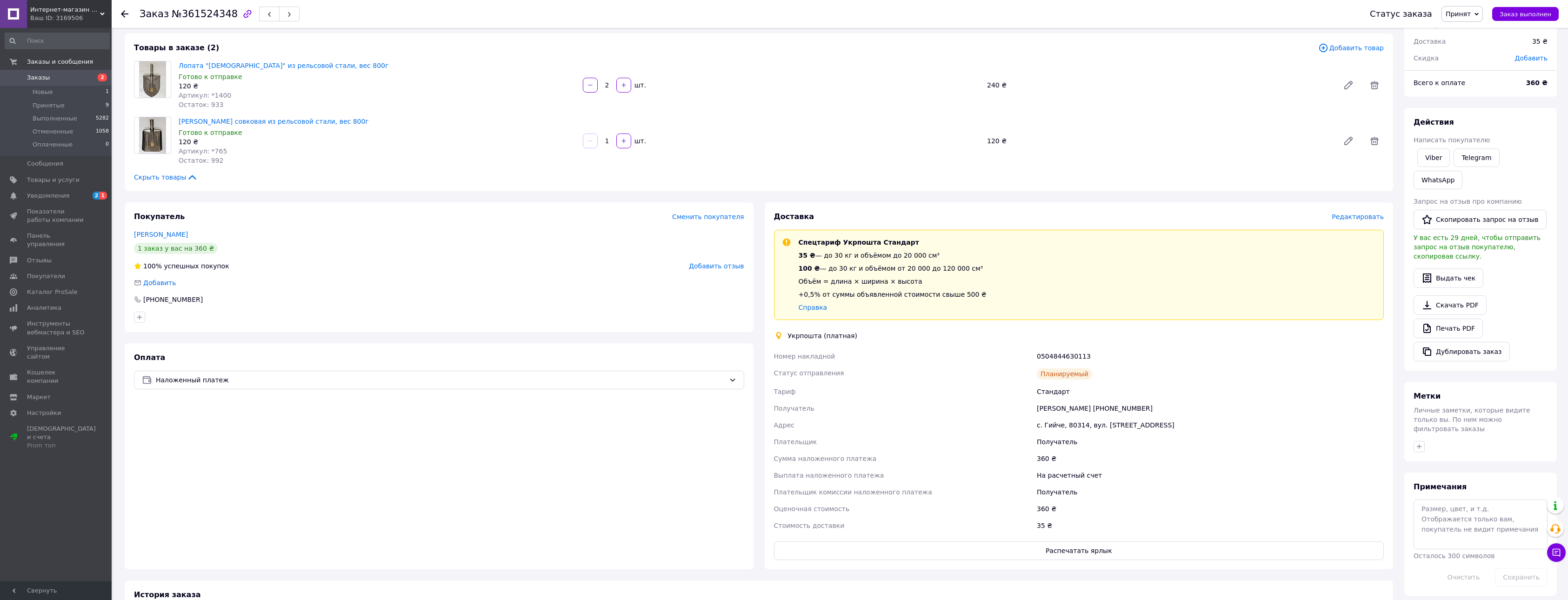
click at [123, 12] on use at bounding box center [124, 14] width 7 height 7
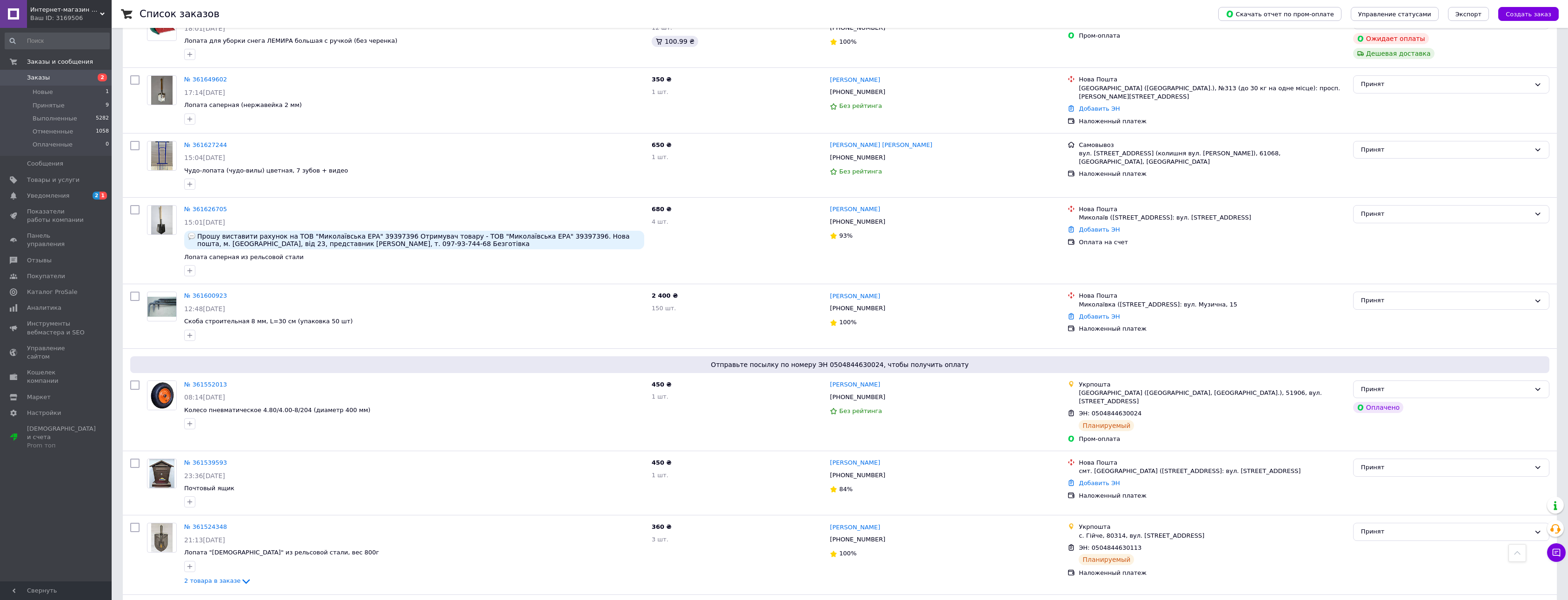
scroll to position [276, 0]
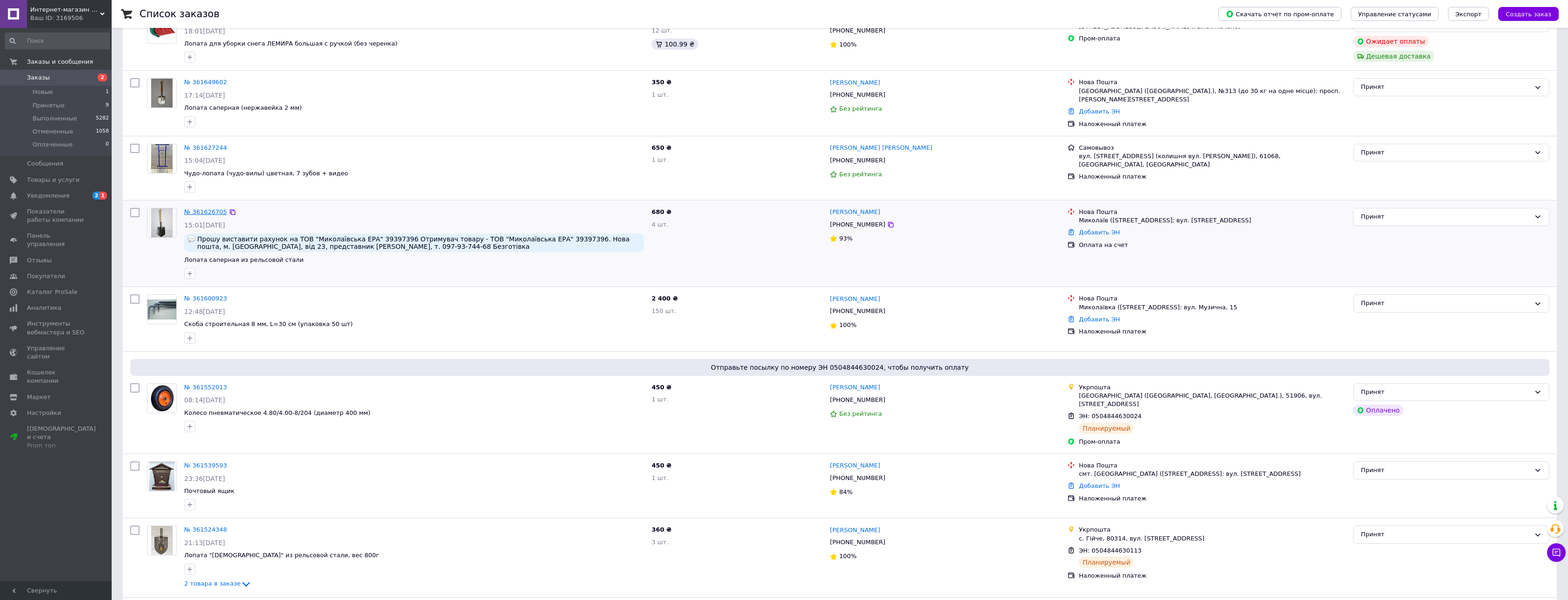
click at [195, 208] on link "№ 361626705" at bounding box center [205, 212] width 43 height 7
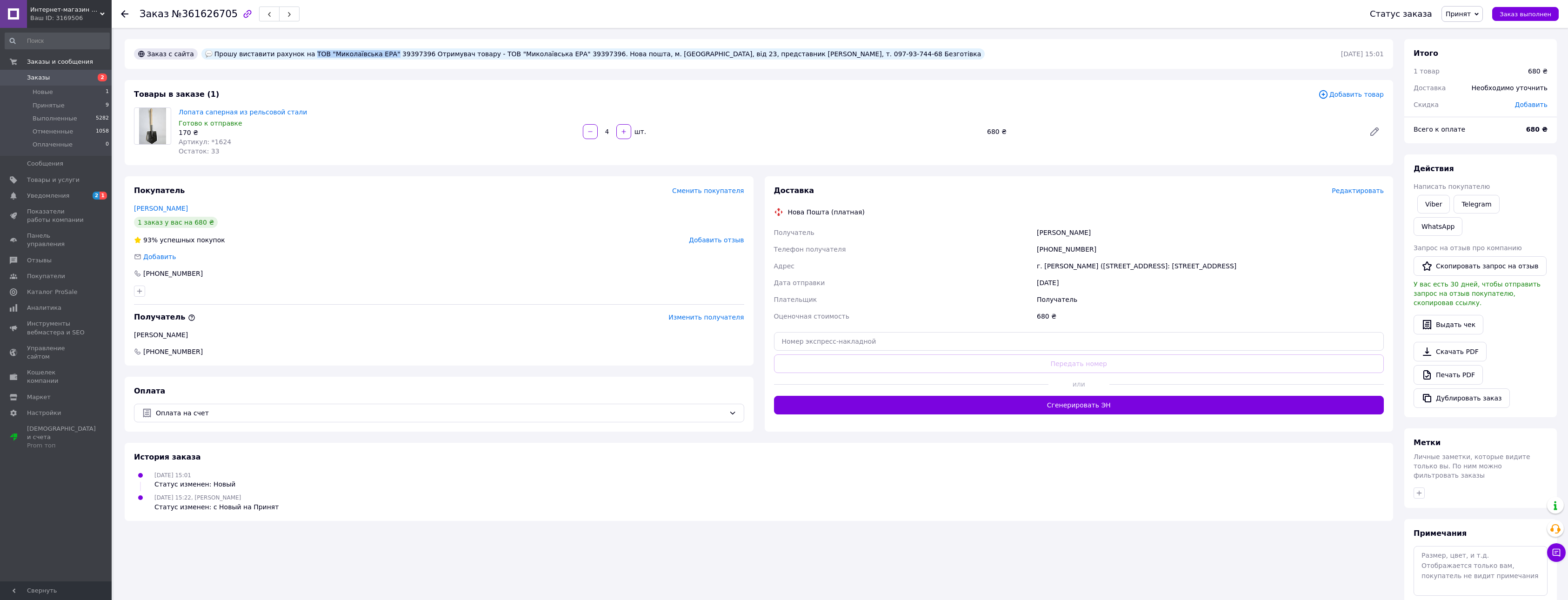
drag, startPoint x: 368, startPoint y: 53, endPoint x: 296, endPoint y: 56, distance: 72.1
click at [296, 56] on div "Прошу виставити рахунок на ТОВ "Миколаївська ЕРА" 39397396 Отримувач товару - Т…" at bounding box center [593, 54] width 784 height 11
copy div "ТОВ "Миколаївська ЕРА""
click at [56, 177] on span "Товары и услуги" at bounding box center [53, 180] width 52 height 8
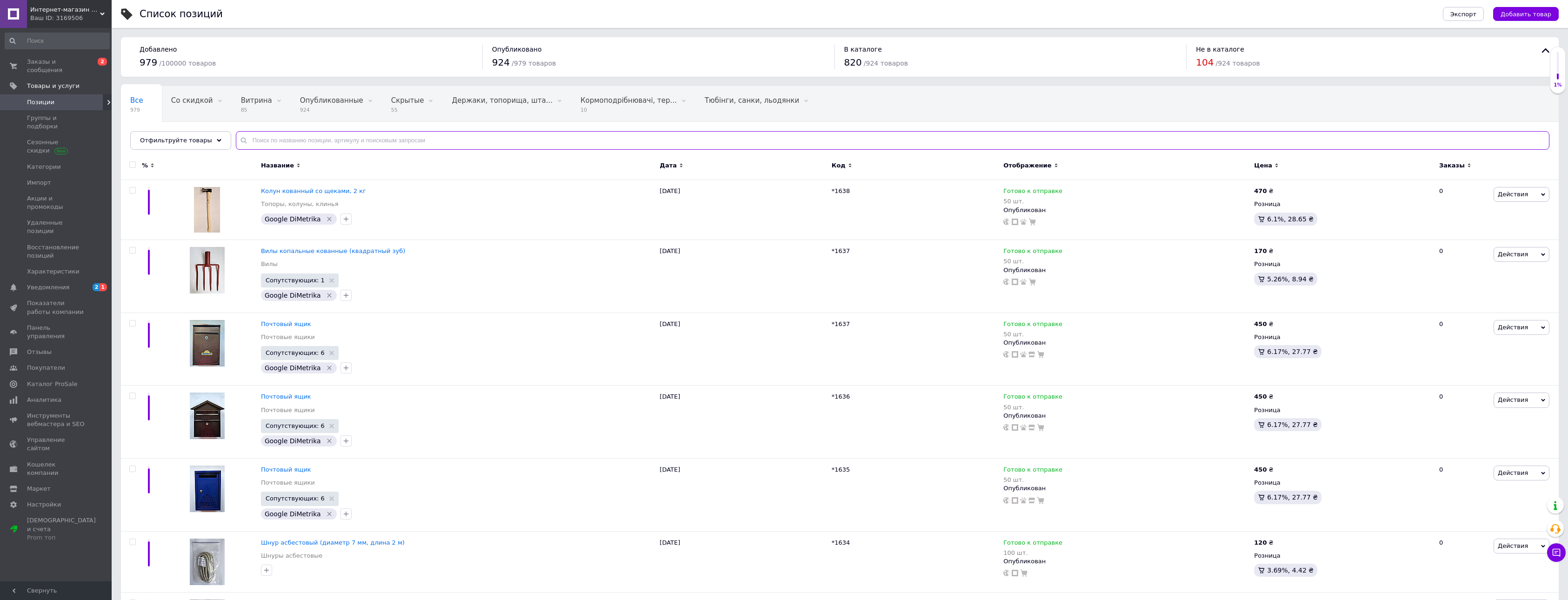
click at [256, 138] on input "text" at bounding box center [892, 140] width 1314 height 19
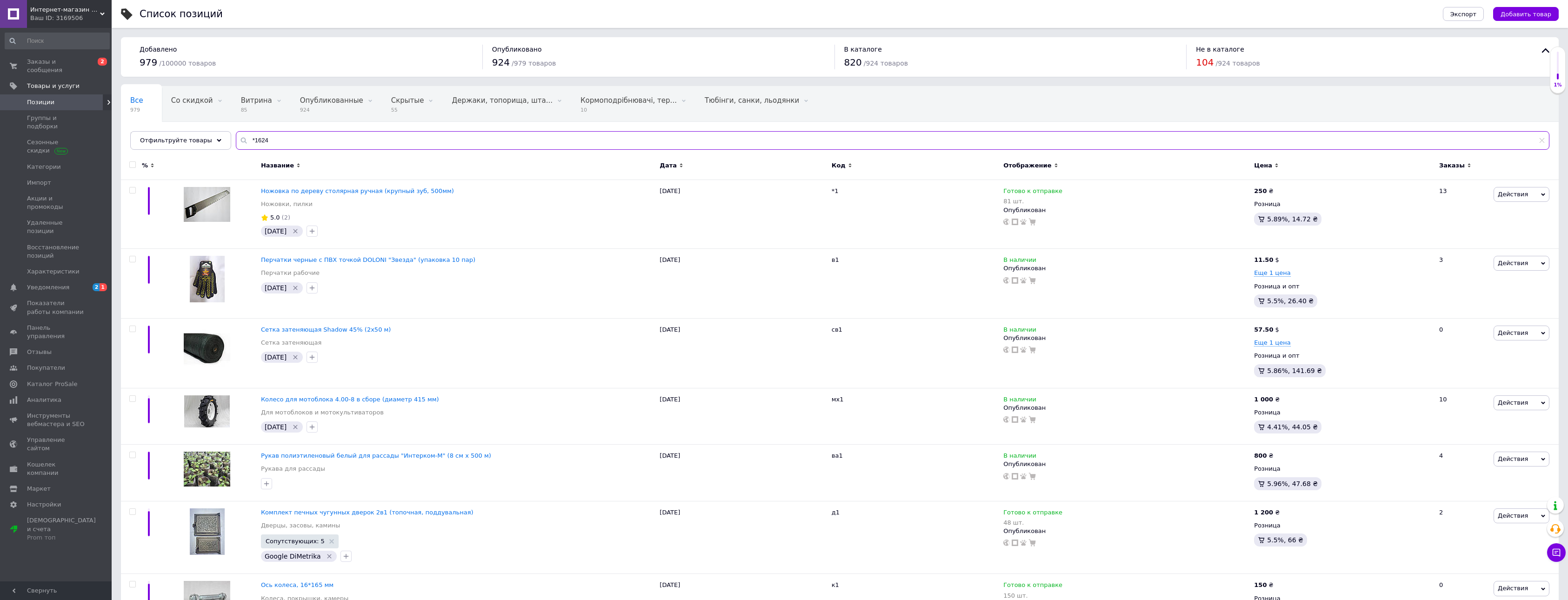
click at [242, 141] on input "*1624" at bounding box center [892, 140] width 1314 height 19
click at [244, 138] on input "*1624" at bounding box center [892, 140] width 1314 height 19
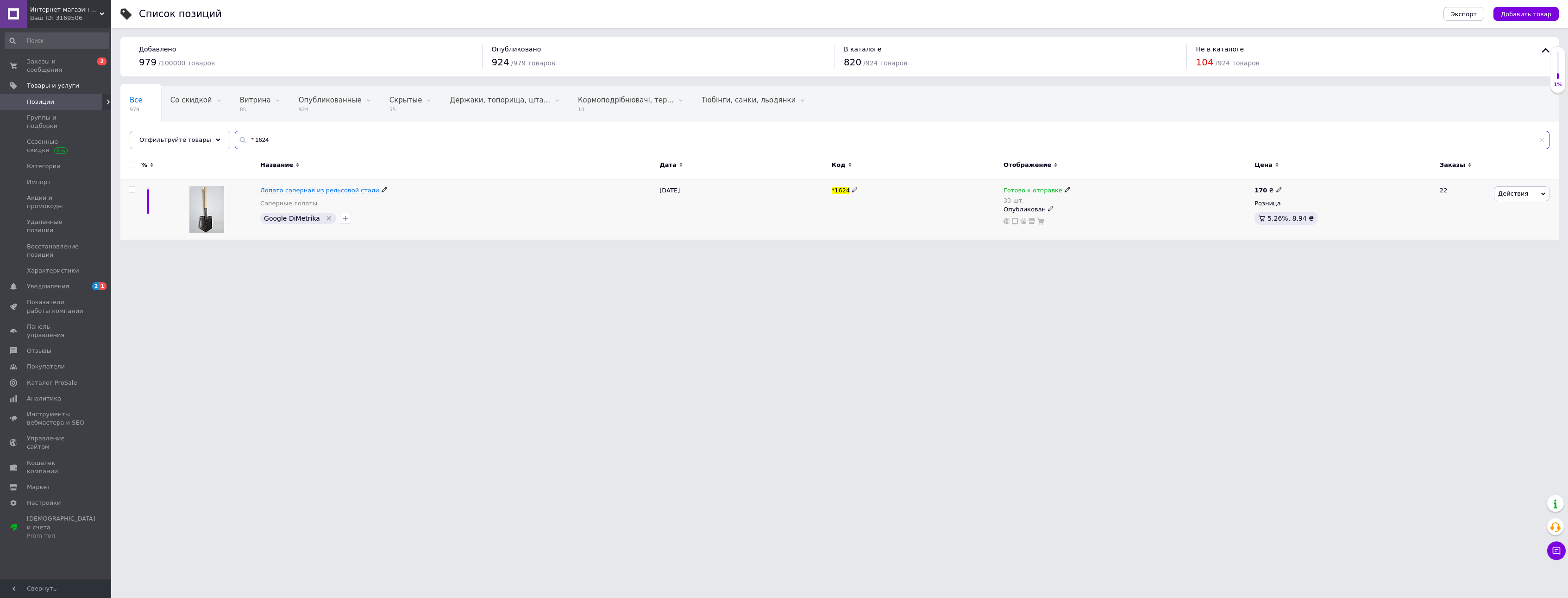
type input "* 1624"
drag, startPoint x: 328, startPoint y: 189, endPoint x: 365, endPoint y: 197, distance: 37.9
click at [328, 189] on span "Лопата саперная из рельсовой стали" at bounding box center [320, 190] width 119 height 7
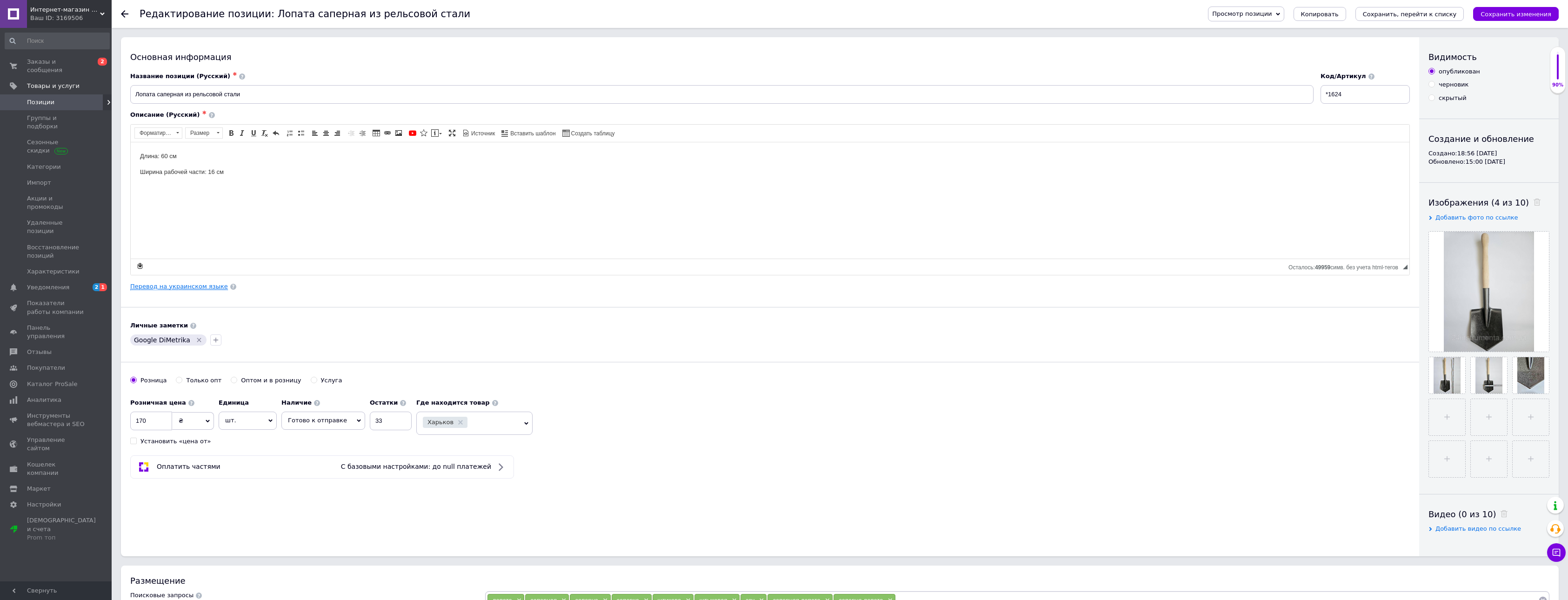
click at [186, 289] on link "Перевод на украинском языке" at bounding box center [178, 286] width 97 height 7
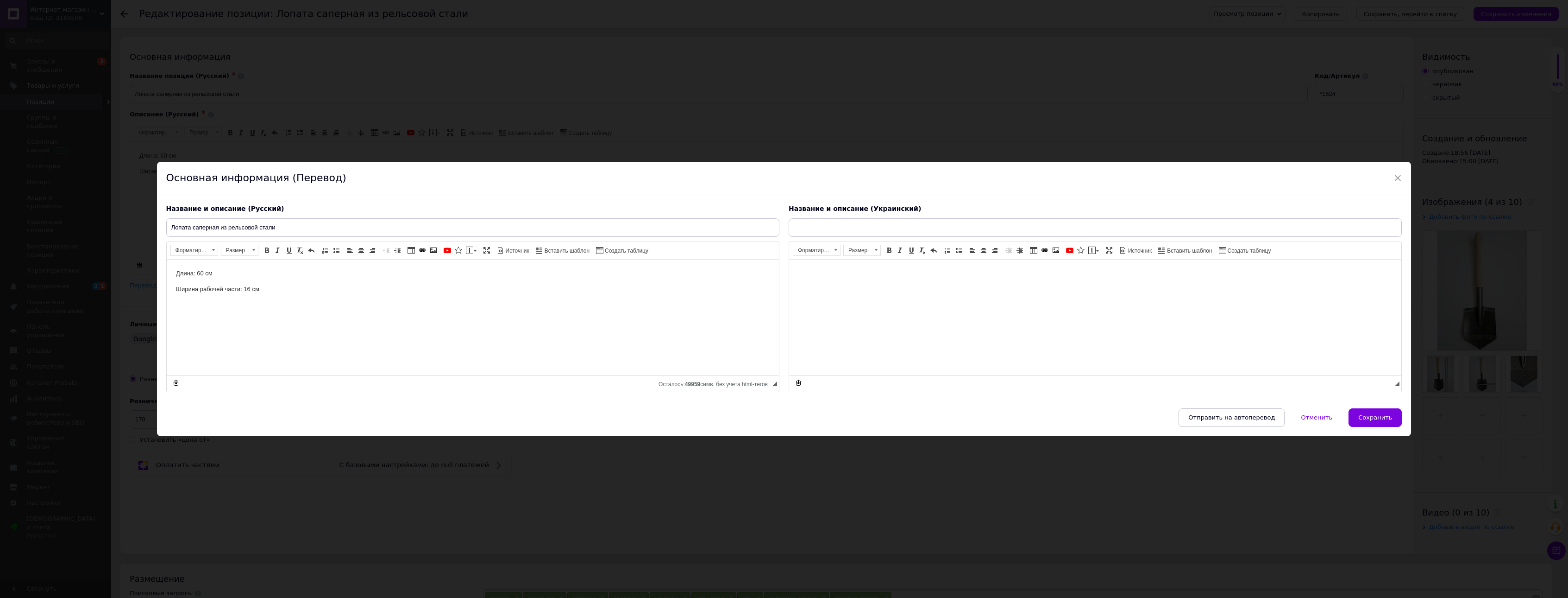
type input "Лопата саперна з рельсової сталі"
drag, startPoint x: 894, startPoint y: 221, endPoint x: 784, endPoint y: 227, distance: 110.2
click at [784, 227] on div "Название и описание (Украинский) Лопата саперна з рельсової сталі Довжина: 60 с…" at bounding box center [1096, 298] width 622 height 197
drag, startPoint x: 1394, startPoint y: 176, endPoint x: 1263, endPoint y: 34, distance: 193.2
click at [1395, 176] on span "×" at bounding box center [1399, 178] width 8 height 15
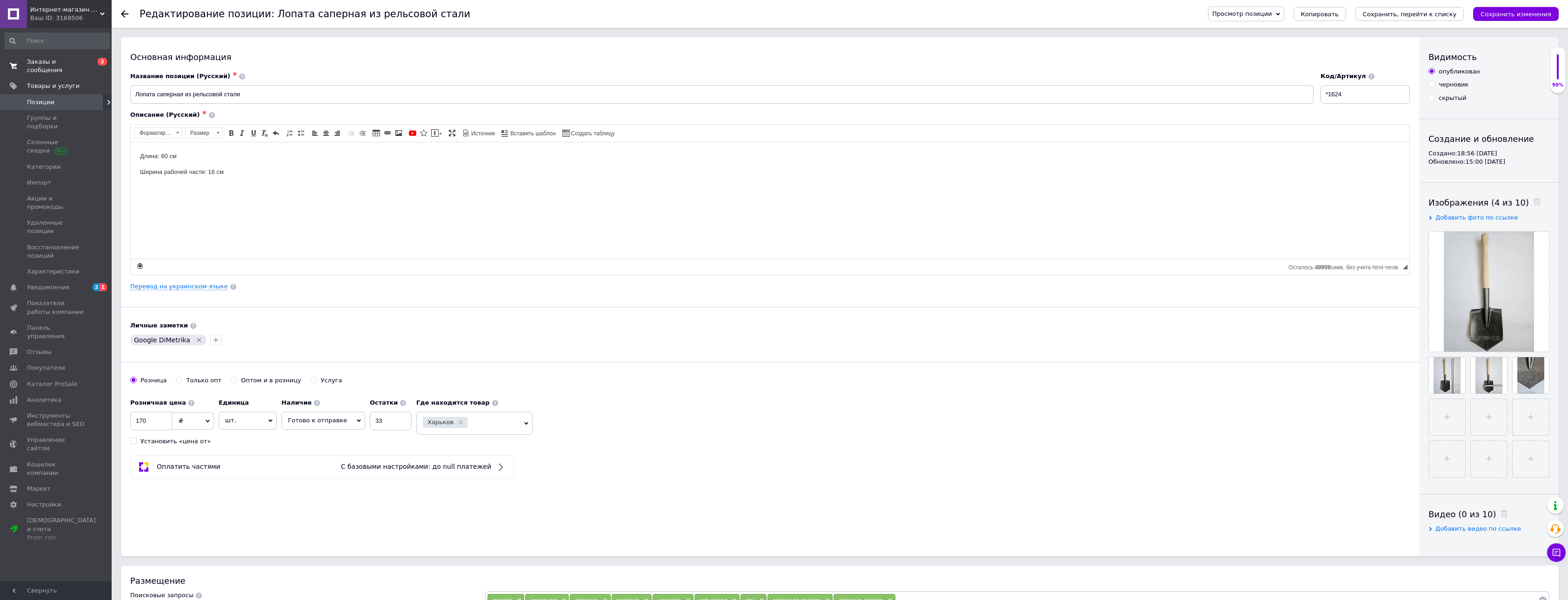
click at [56, 56] on link "Заказы и сообщения 0 2" at bounding box center [57, 66] width 115 height 25
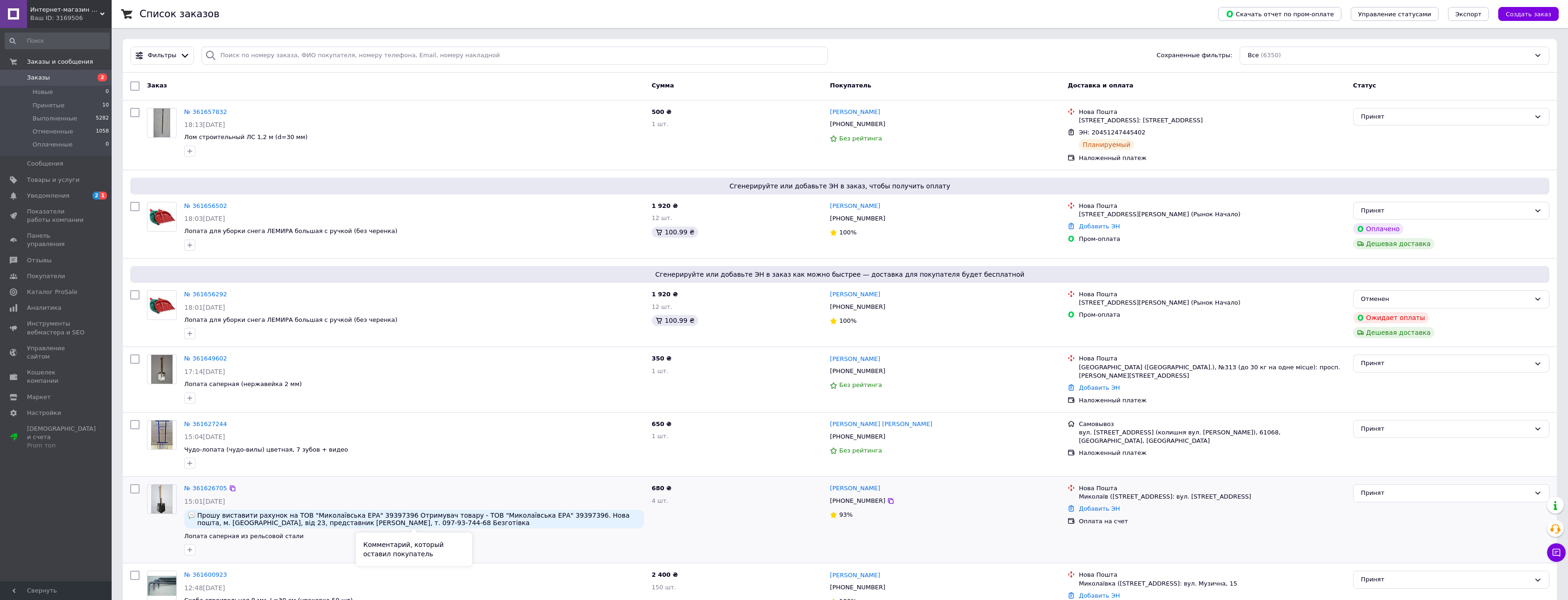
drag, startPoint x: 429, startPoint y: 520, endPoint x: 385, endPoint y: 521, distance: 44.0
click at [385, 521] on span "Прошу виставити рахунок на ТОВ "Миколаївська ЕРА" 39397396 Отримувач товару - Т…" at bounding box center [419, 519] width 443 height 15
copy span "097-93-744-68"
click at [886, 499] on div at bounding box center [890, 500] width 9 height 9
drag, startPoint x: 872, startPoint y: 499, endPoint x: 829, endPoint y: 498, distance: 43.0
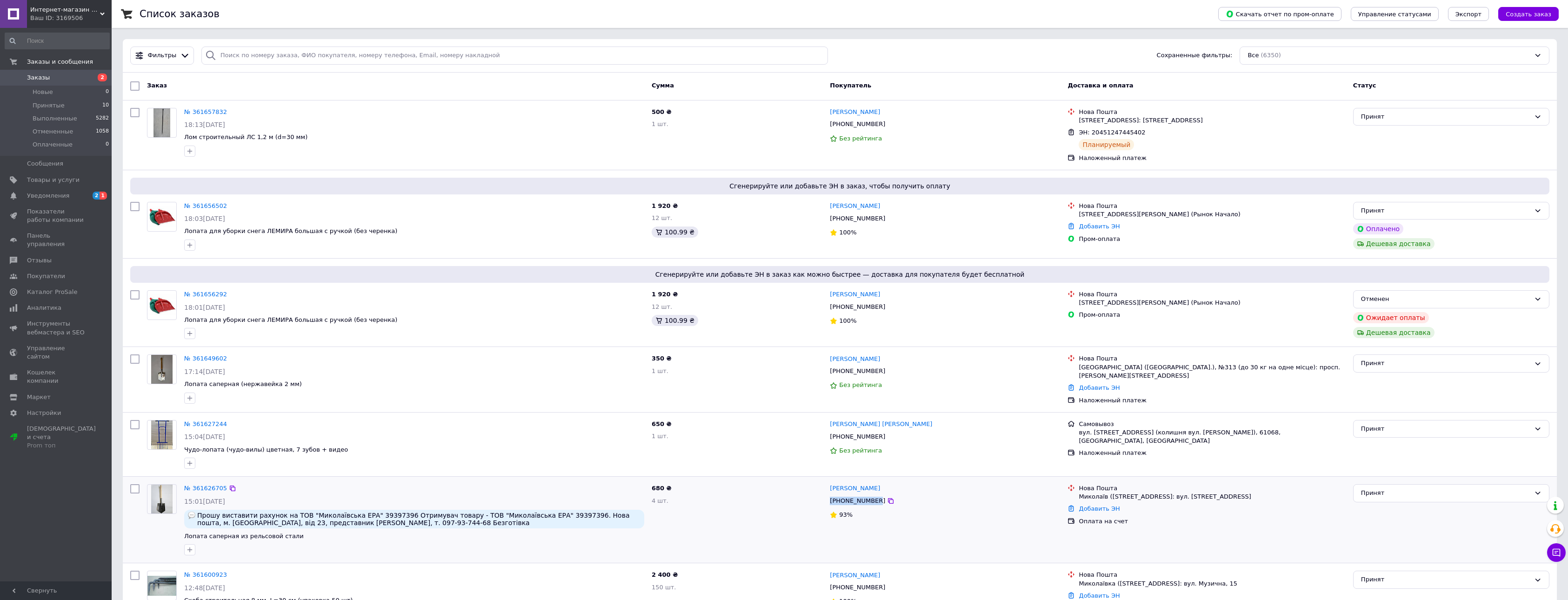
click at [829, 498] on div "[PHONE_NUMBER]" at bounding box center [857, 500] width 59 height 12
copy div "[PHONE_NUMBER]"
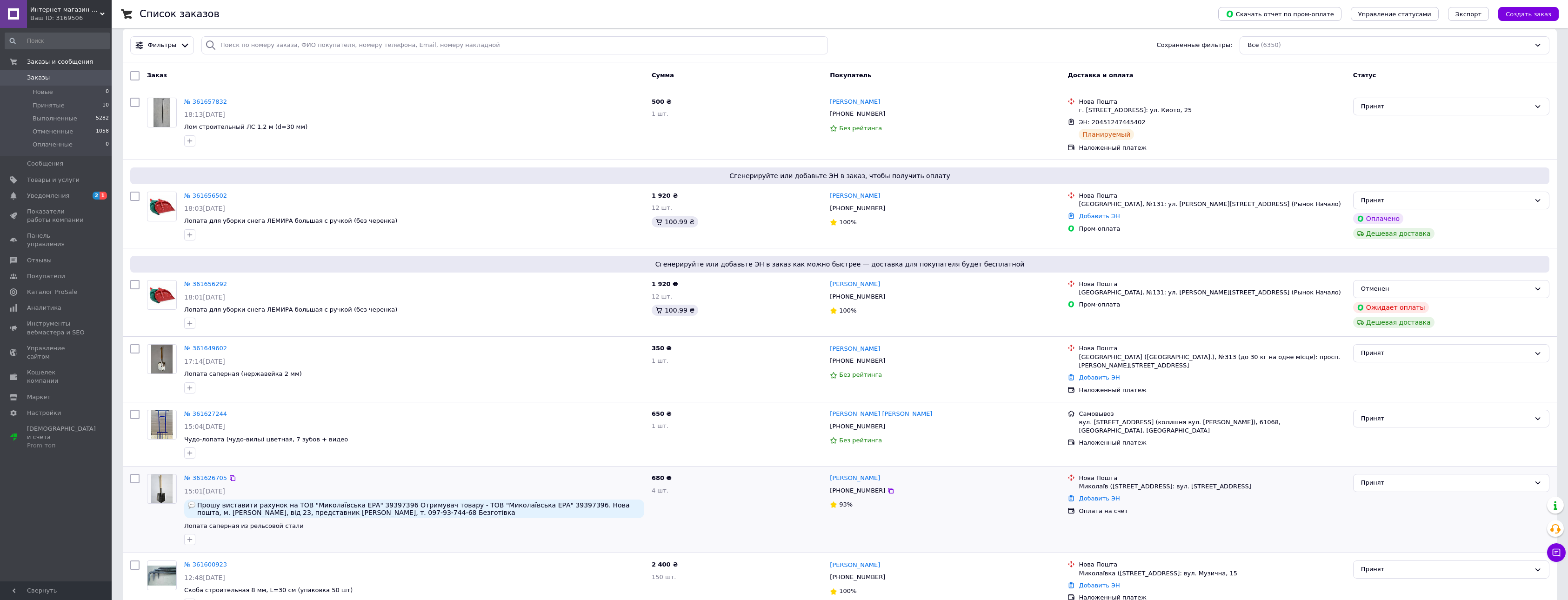
scroll to position [47, 0]
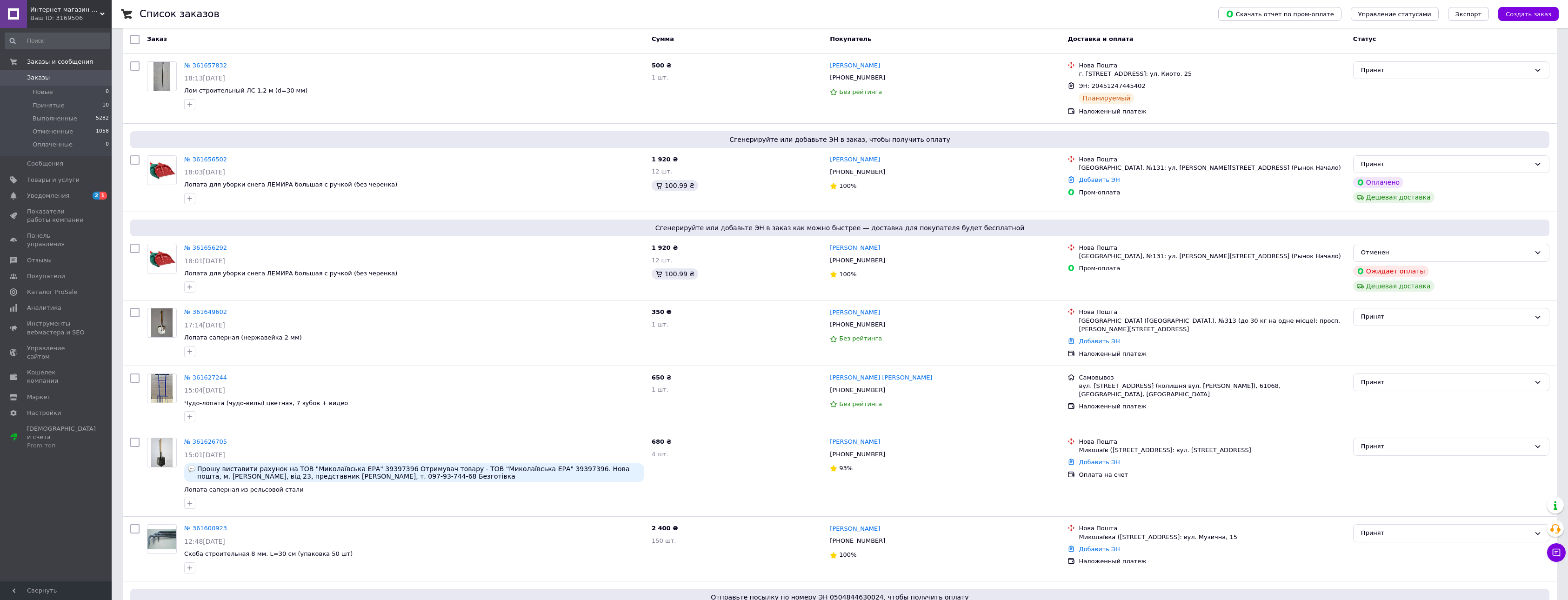
click at [42, 77] on span "Заказы" at bounding box center [38, 78] width 23 height 8
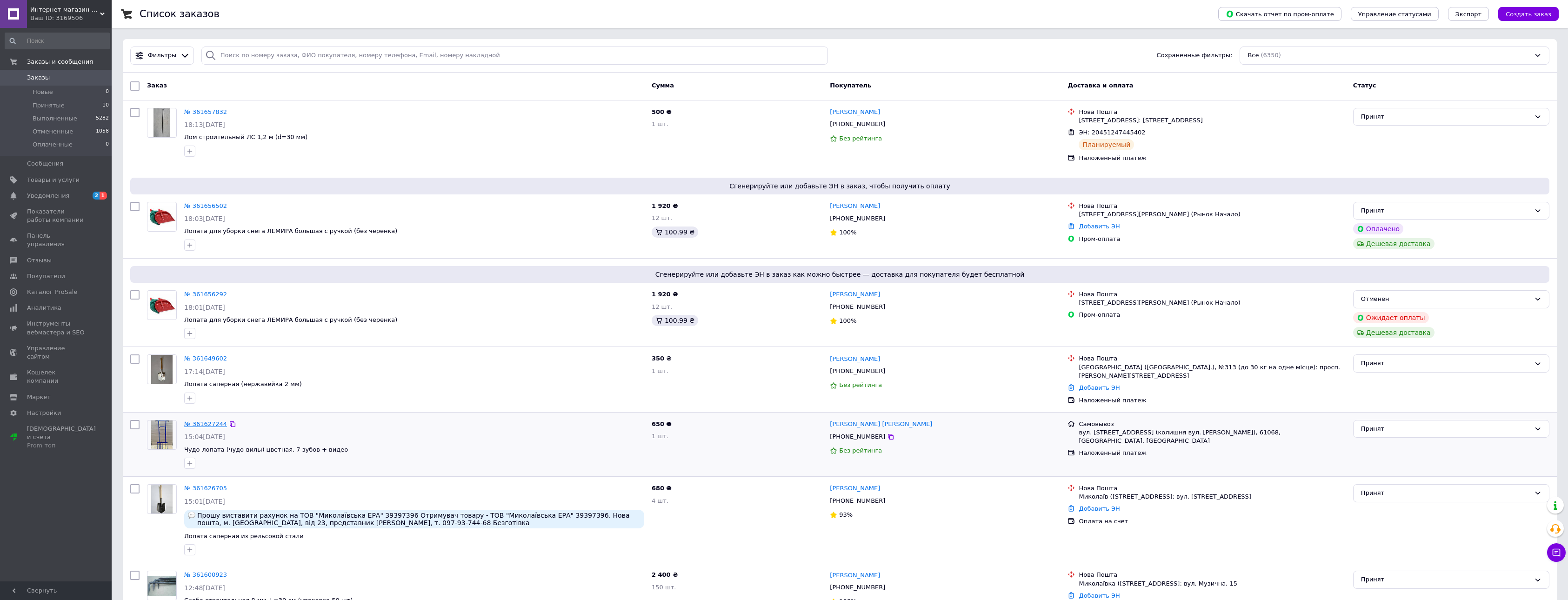
click at [191, 421] on link "№ 361627244" at bounding box center [205, 423] width 43 height 7
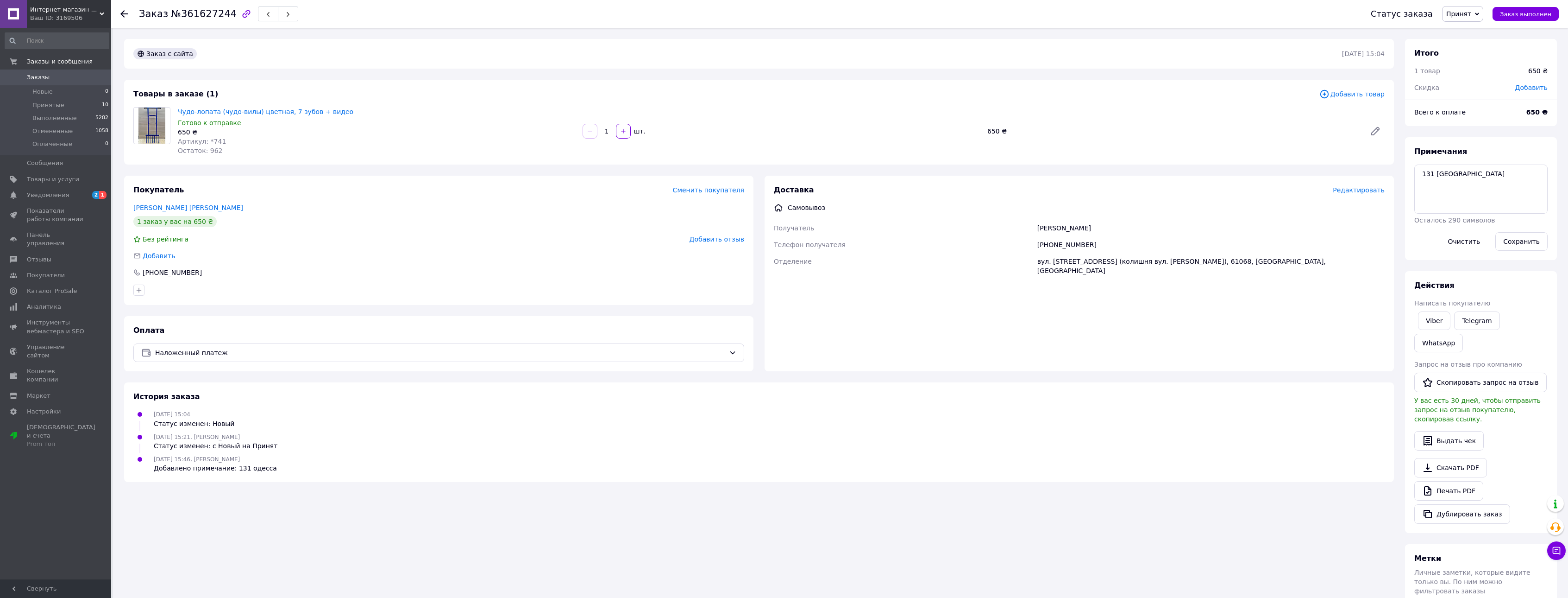
click at [1354, 188] on span "Редактировать" at bounding box center [1359, 190] width 52 height 7
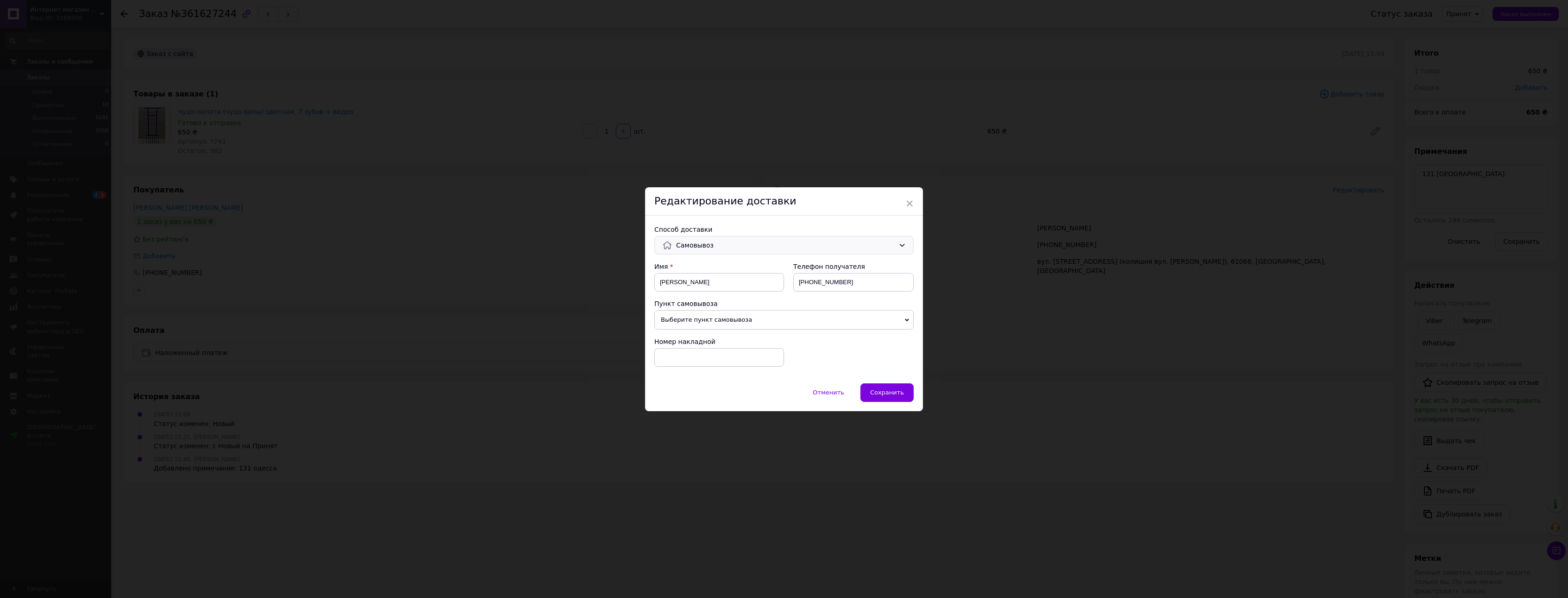
click at [902, 242] on icon at bounding box center [902, 244] width 7 height 7
click at [744, 263] on span "Нова Пошта (платная)" at bounding box center [791, 265] width 230 height 9
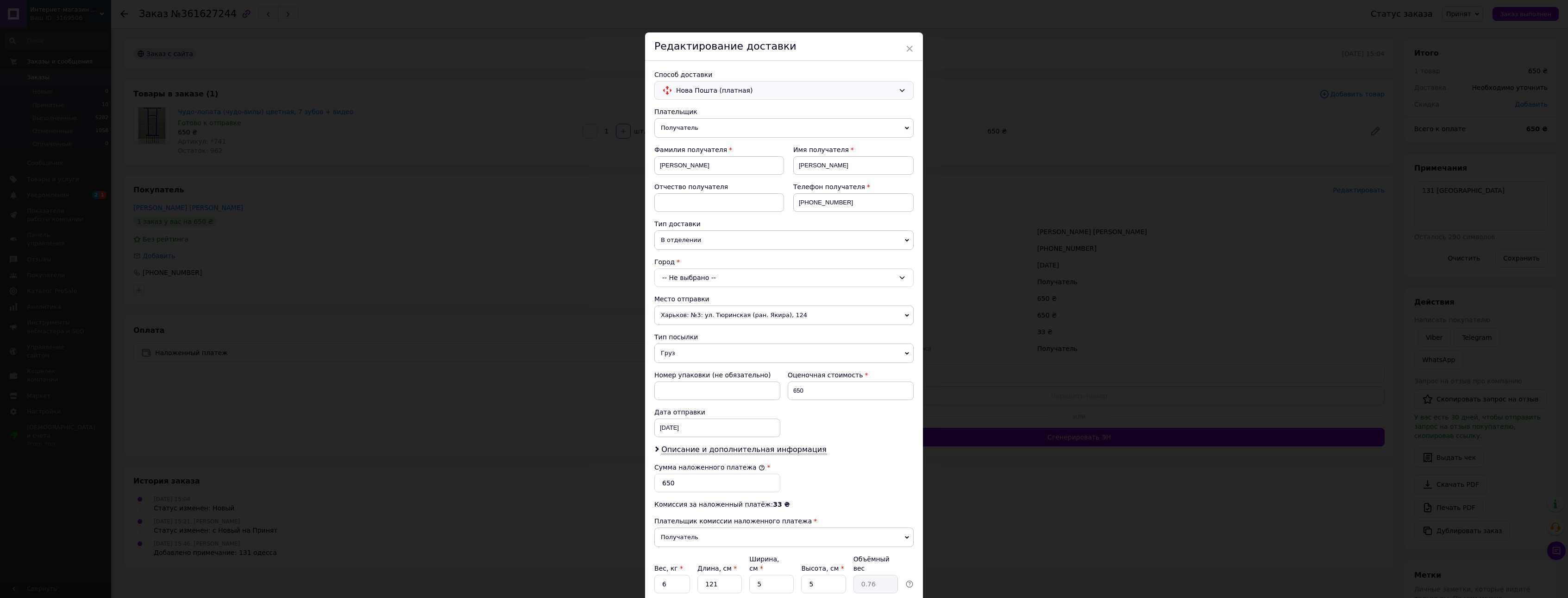
click at [902, 275] on icon at bounding box center [902, 277] width 7 height 7
type input "од"
click at [667, 315] on li "Од есса" at bounding box center [784, 317] width 258 height 15
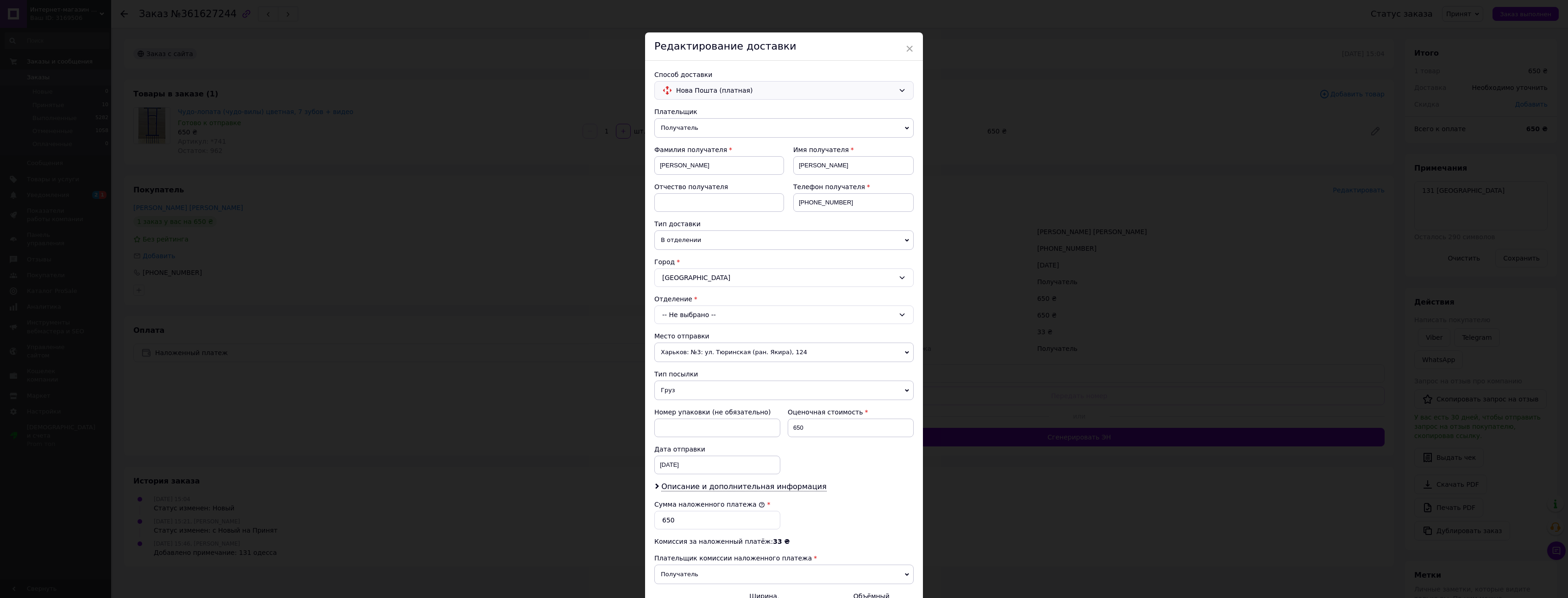
click at [711, 313] on div "-- Не выбрано --" at bounding box center [784, 314] width 259 height 19
type input "131"
click at [749, 356] on li "№ 131 : ул. Владислава Бувалкина, 50/1 (Рынок Начало)" at bounding box center [784, 354] width 258 height 15
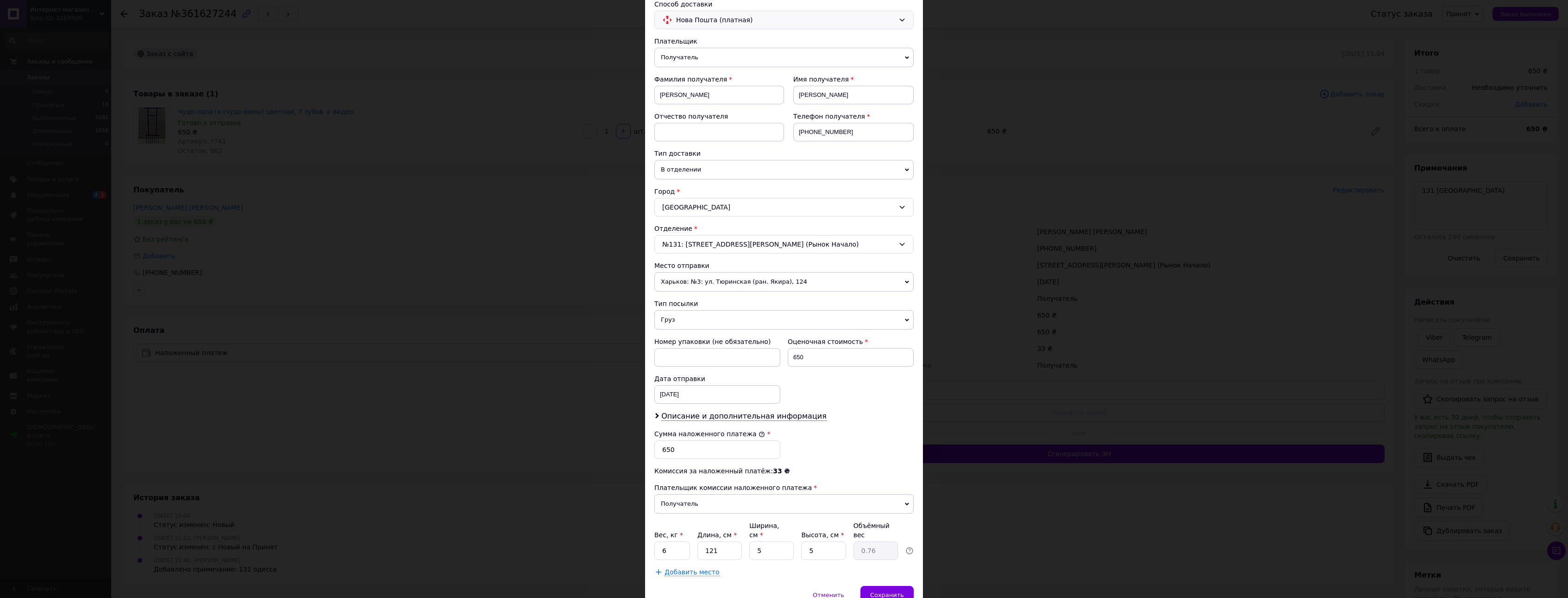
scroll to position [109, 0]
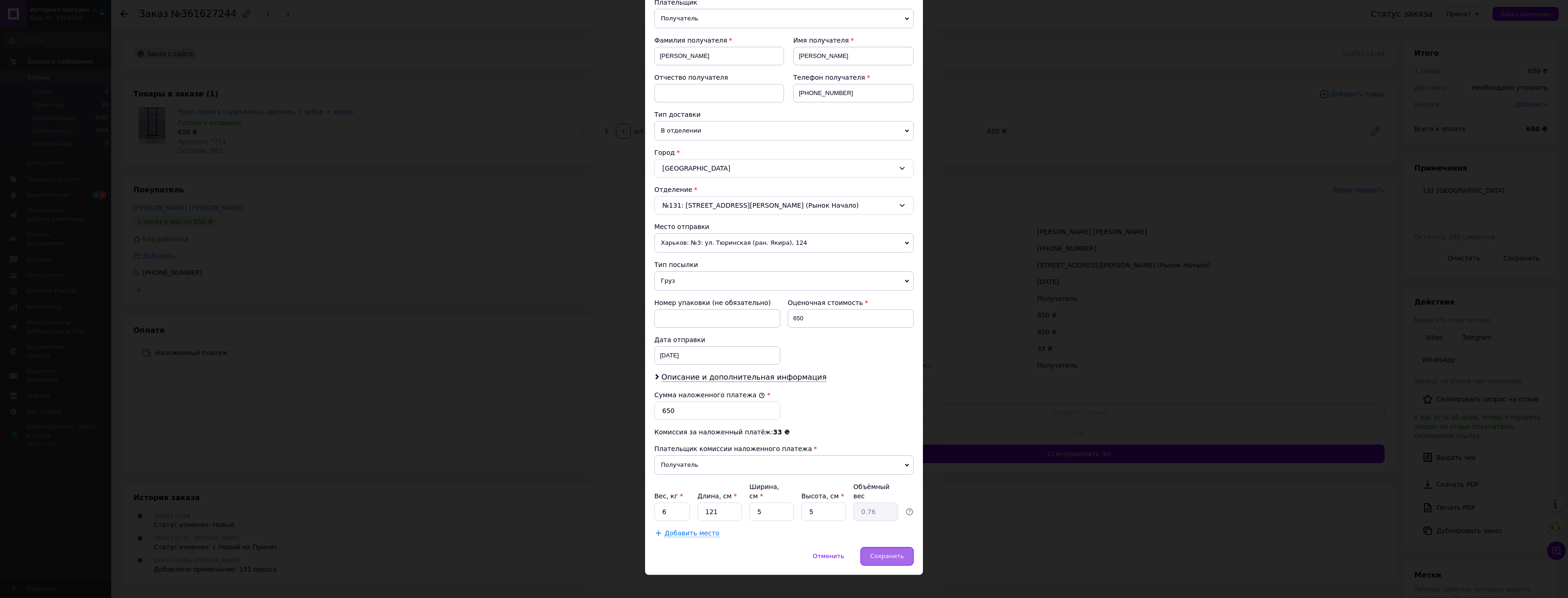
click at [886, 552] on span "Сохранить" at bounding box center [887, 556] width 34 height 7
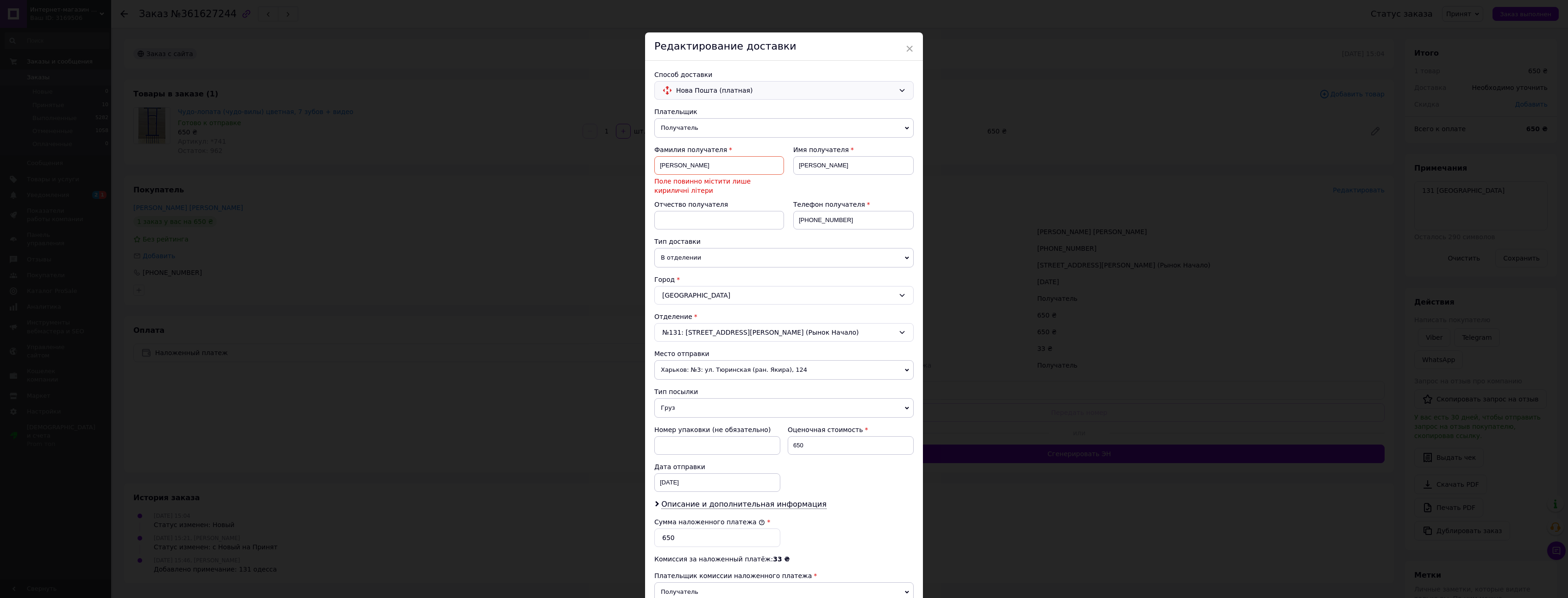
drag, startPoint x: 760, startPoint y: 165, endPoint x: 683, endPoint y: 165, distance: 77.0
click at [683, 165] on input "Чобанян Александра Дмитриевна" at bounding box center [718, 165] width 130 height 19
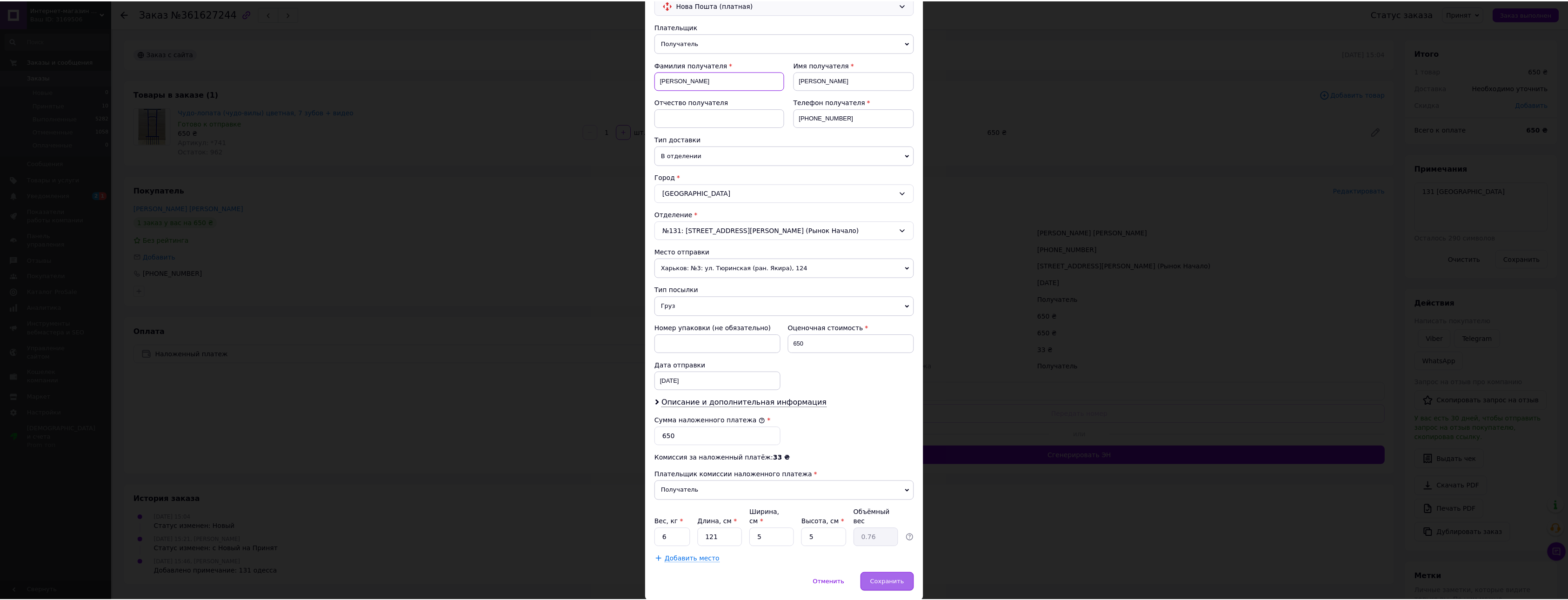
scroll to position [110, 0]
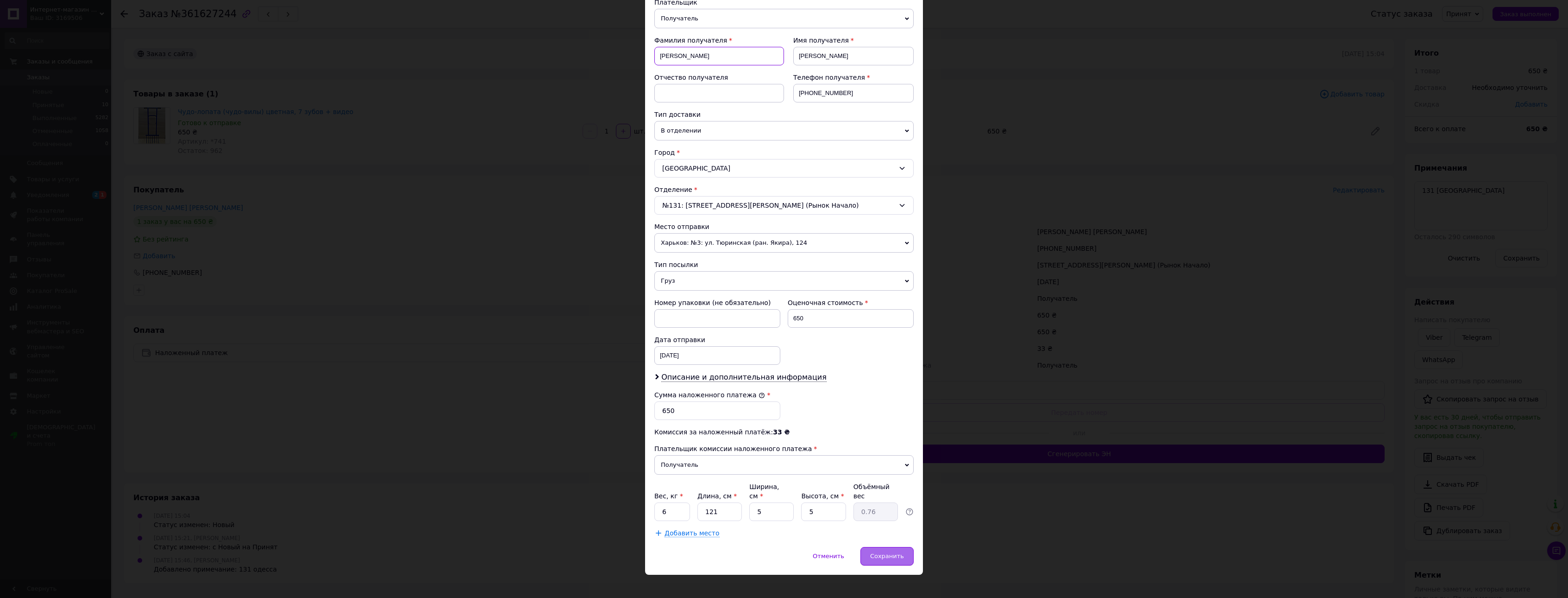
type input "Чобанян"
click at [888, 552] on span "Сохранить" at bounding box center [887, 556] width 34 height 7
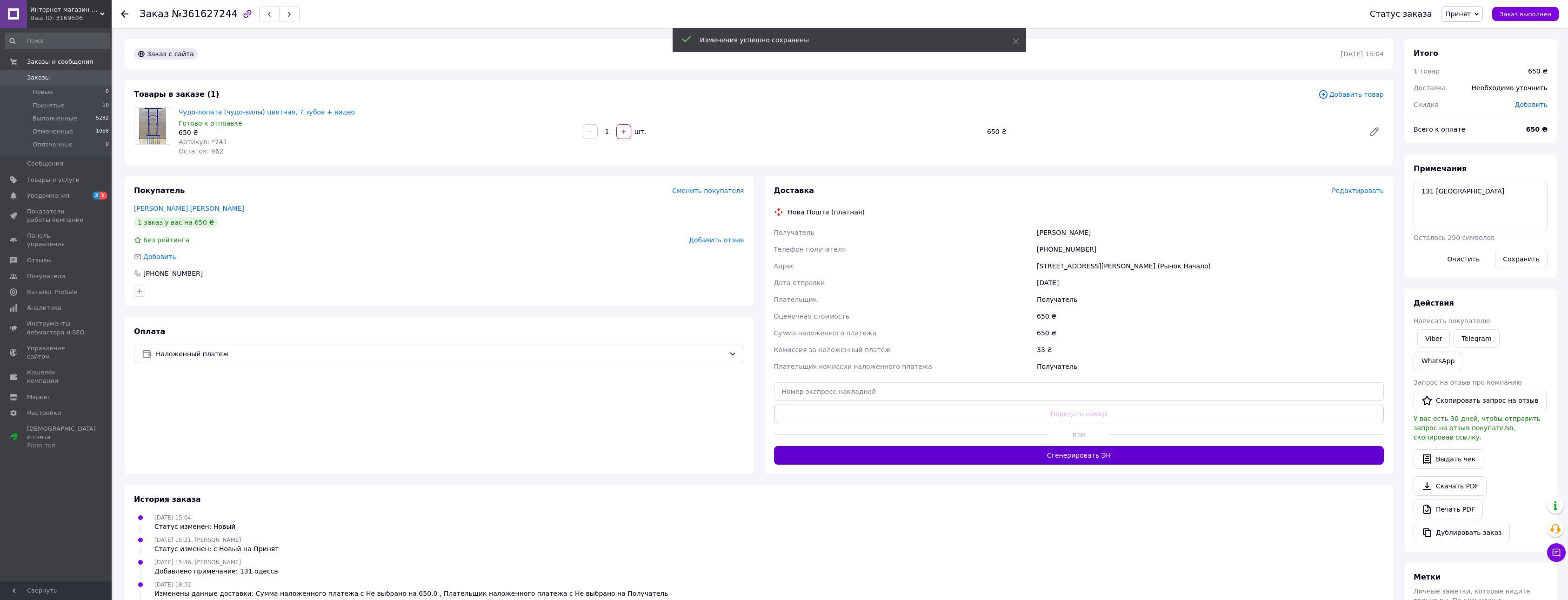
click at [1064, 453] on button "Сгенерировать ЭН" at bounding box center [1079, 454] width 610 height 19
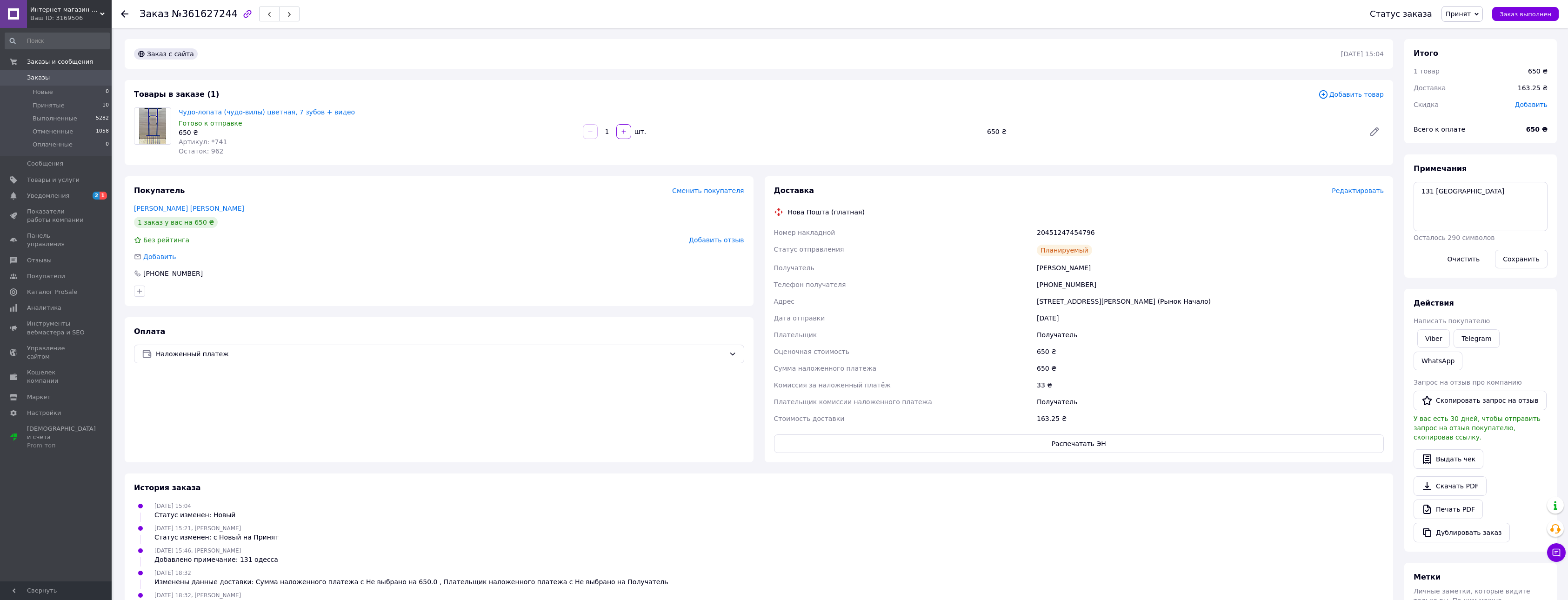
click at [124, 12] on icon at bounding box center [124, 14] width 7 height 7
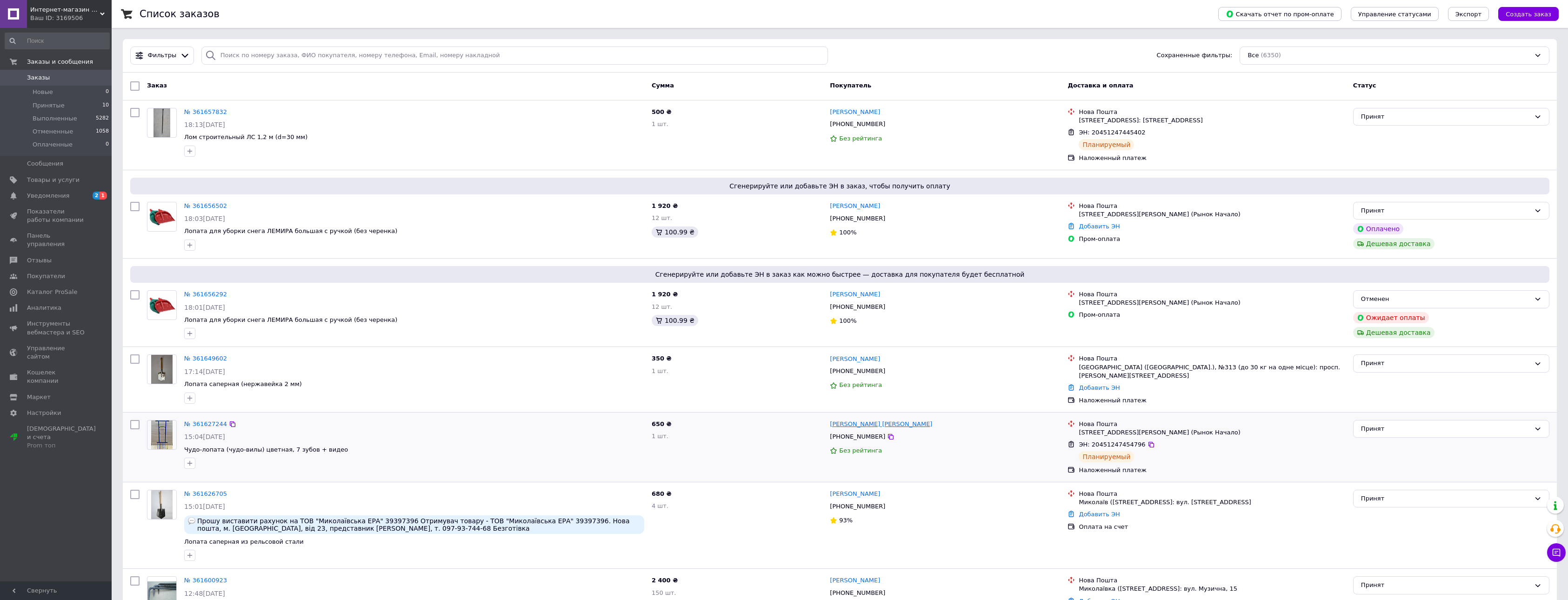
click at [916, 425] on link "[PERSON_NAME] [PERSON_NAME]" at bounding box center [880, 423] width 102 height 9
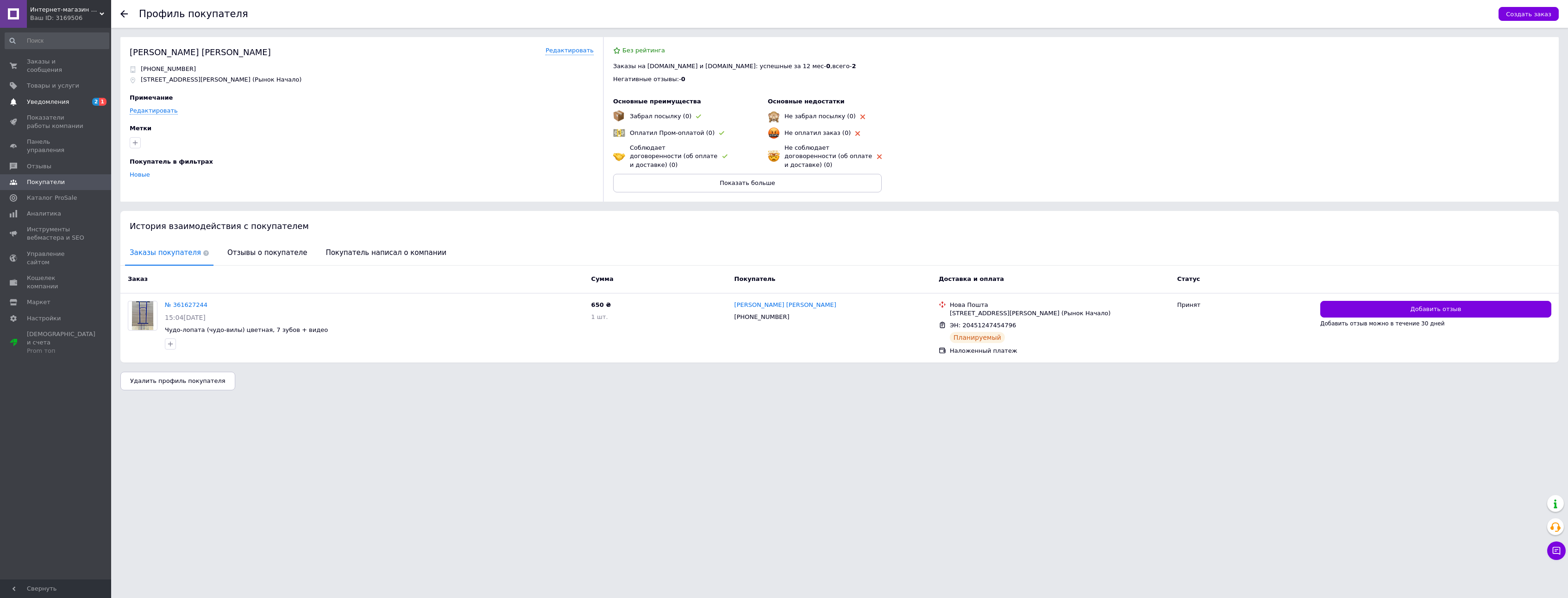
click at [65, 98] on span "Уведомления" at bounding box center [56, 102] width 59 height 8
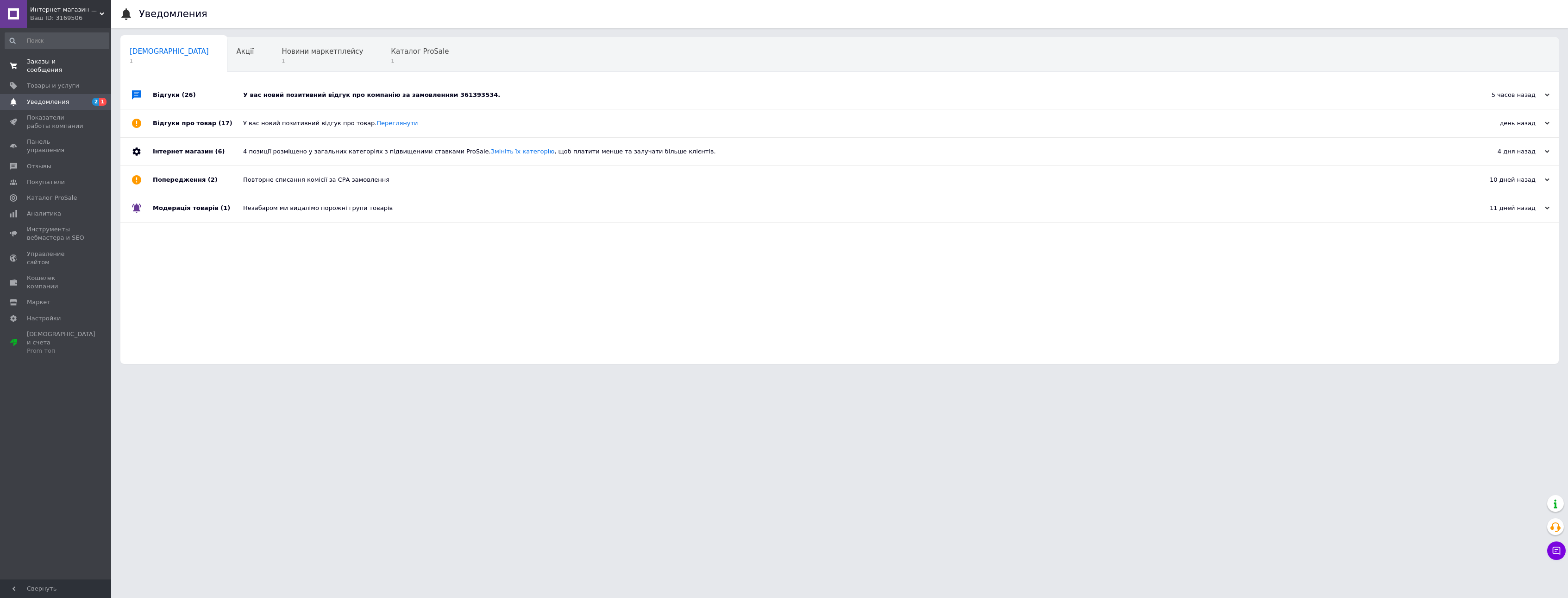
click at [59, 59] on span "Заказы и сообщения" at bounding box center [56, 66] width 59 height 16
